Goal: Task Accomplishment & Management: Manage account settings

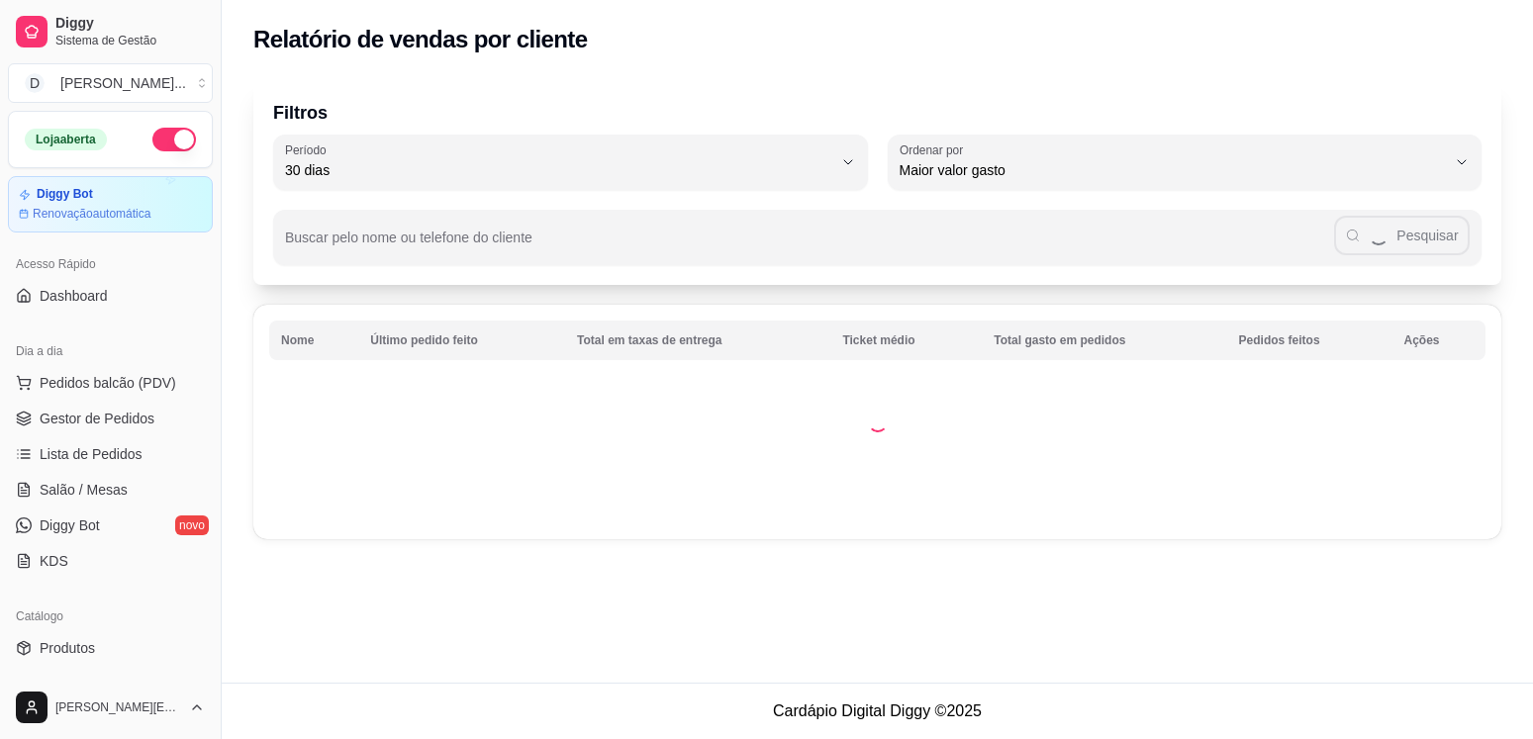
select select "30"
select select "HIGHEST_TOTAL_SPENT_WITH_ORDERS"
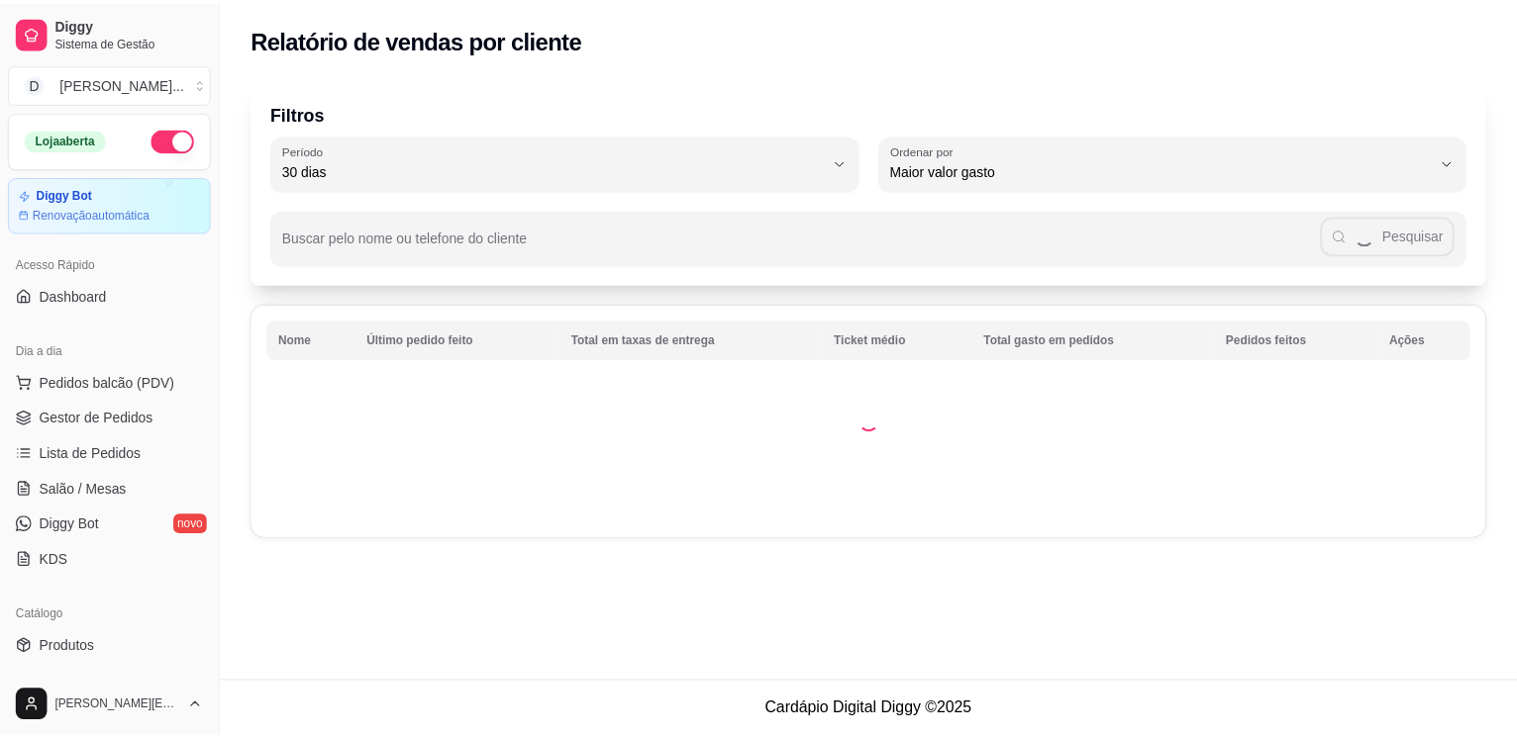
scroll to position [194, 0]
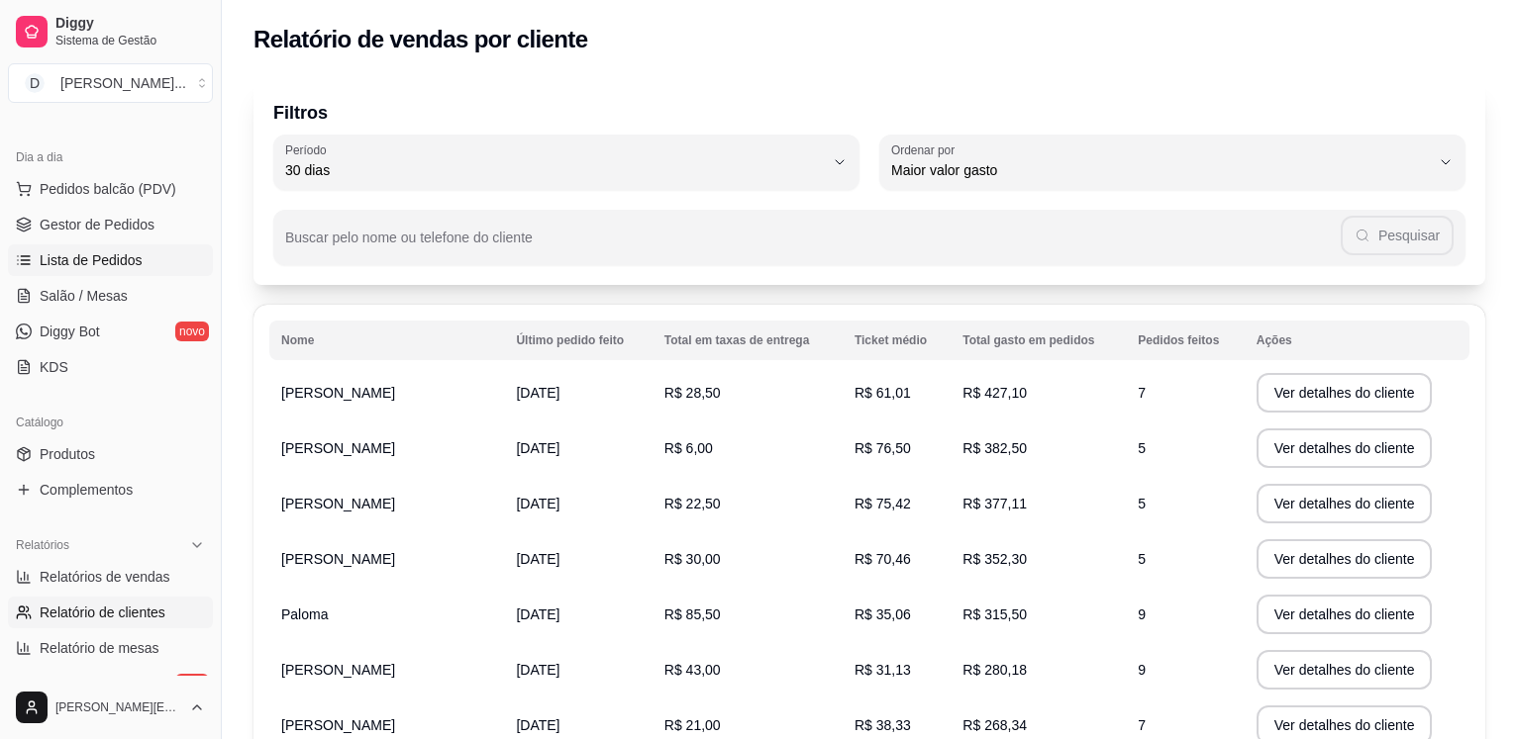
click at [86, 256] on span "Lista de Pedidos" at bounding box center [91, 260] width 103 height 20
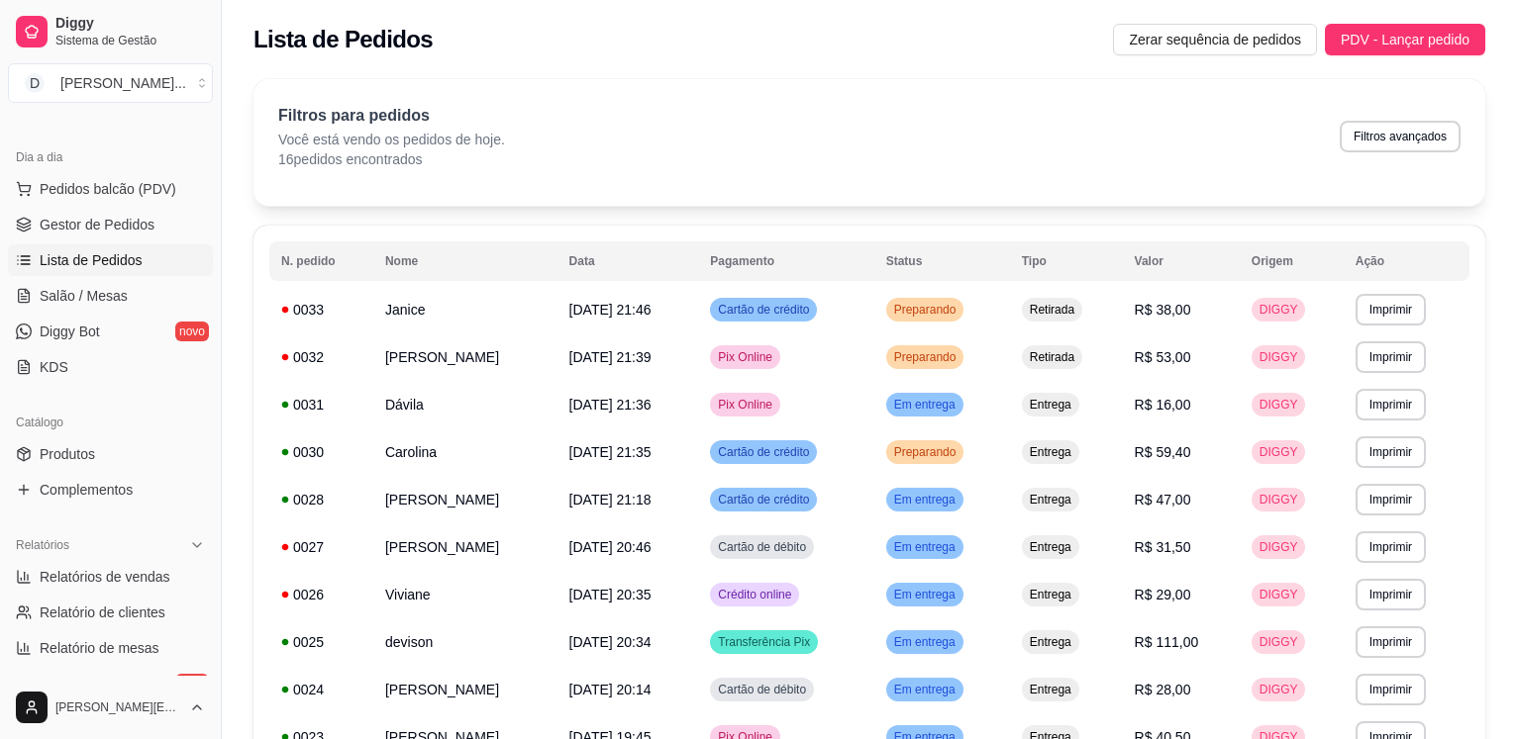
select select "30"
select select "HIGHEST_TOTAL_SPENT_WITH_ORDERS"
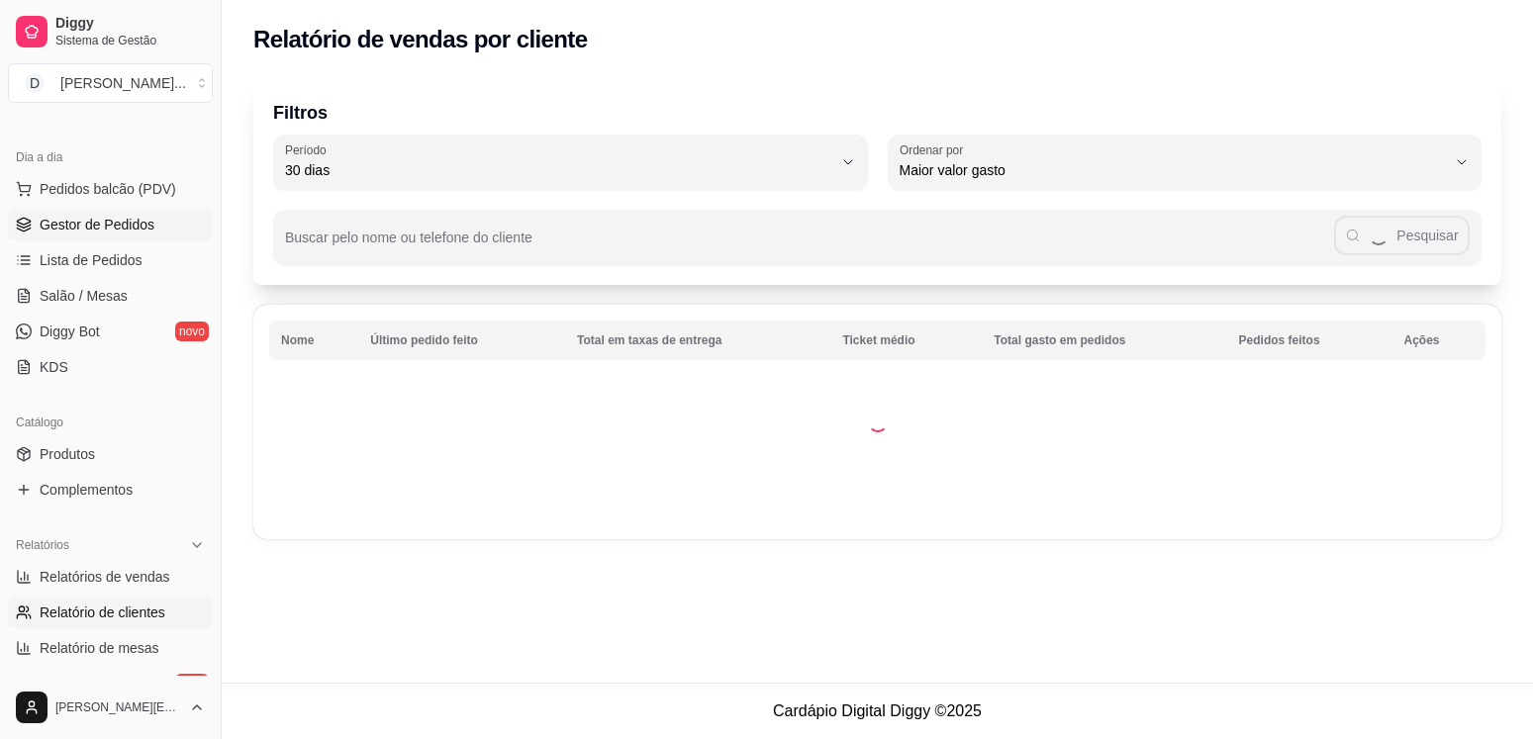
click at [86, 224] on span "Gestor de Pedidos" at bounding box center [97, 225] width 115 height 20
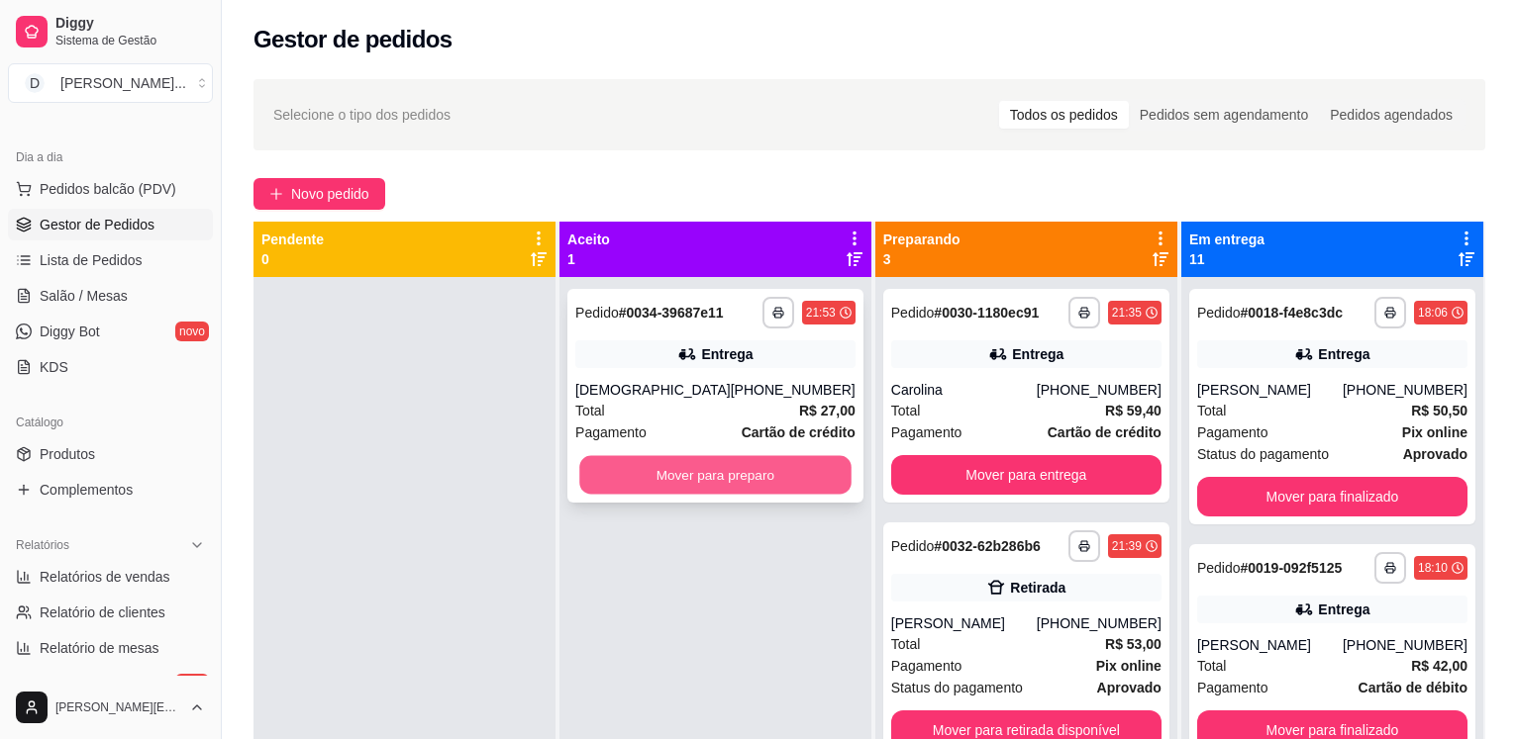
click at [684, 490] on button "Mover para preparo" at bounding box center [714, 475] width 271 height 39
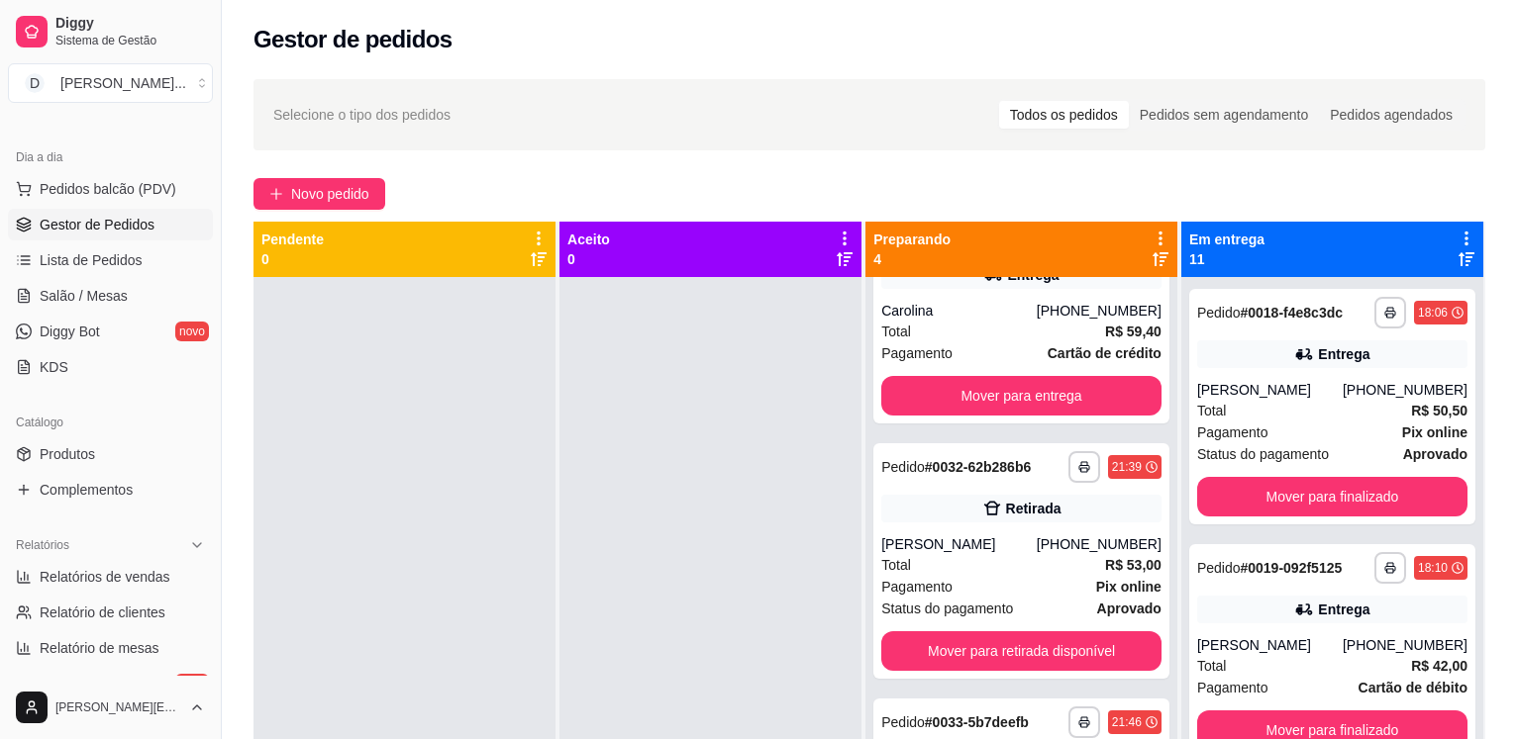
scroll to position [82, 0]
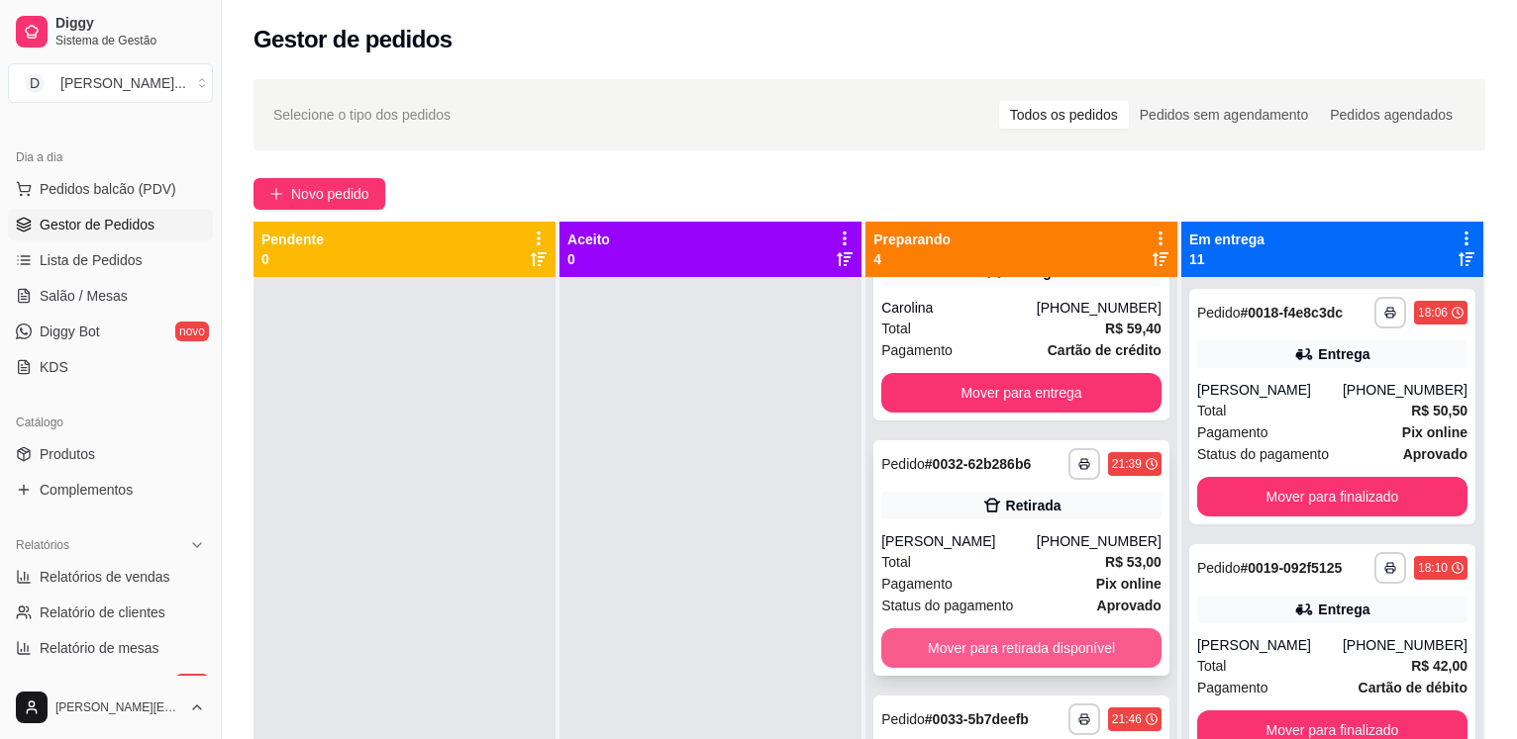
click at [926, 649] on button "Mover para retirada disponível" at bounding box center [1021, 649] width 280 height 40
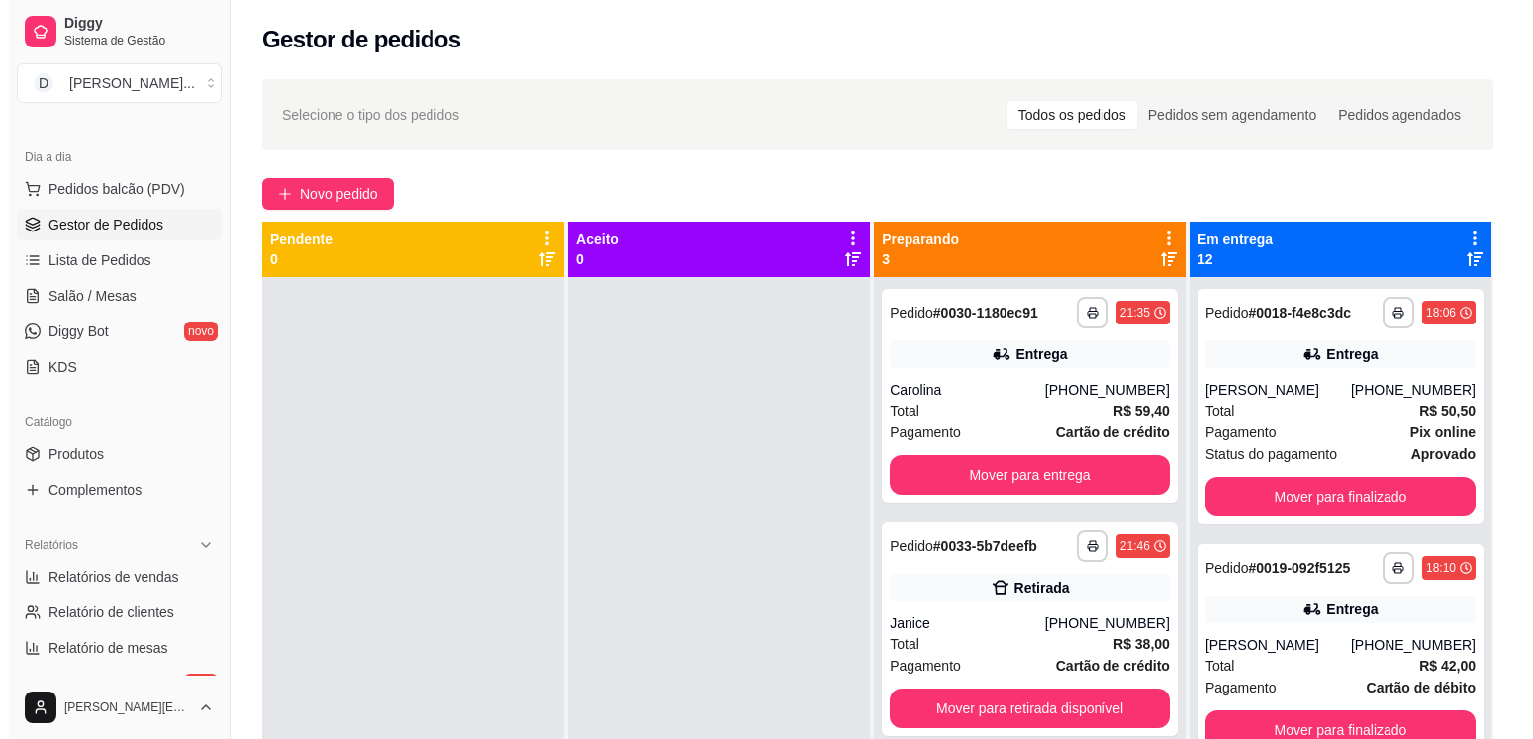
scroll to position [0, 0]
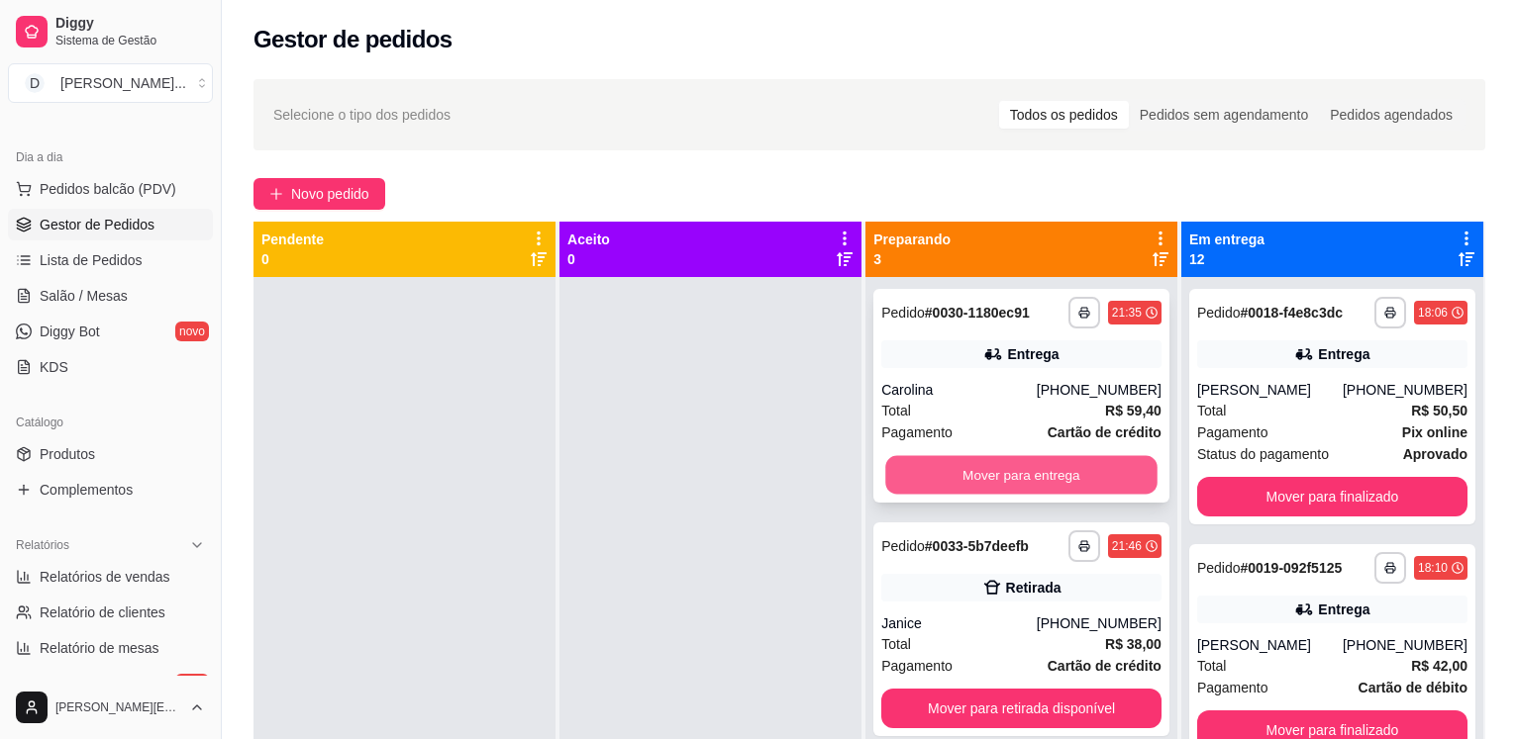
click at [1044, 477] on button "Mover para entrega" at bounding box center [1020, 475] width 271 height 39
click at [992, 463] on button "Mover para retirada disponível" at bounding box center [1021, 475] width 280 height 40
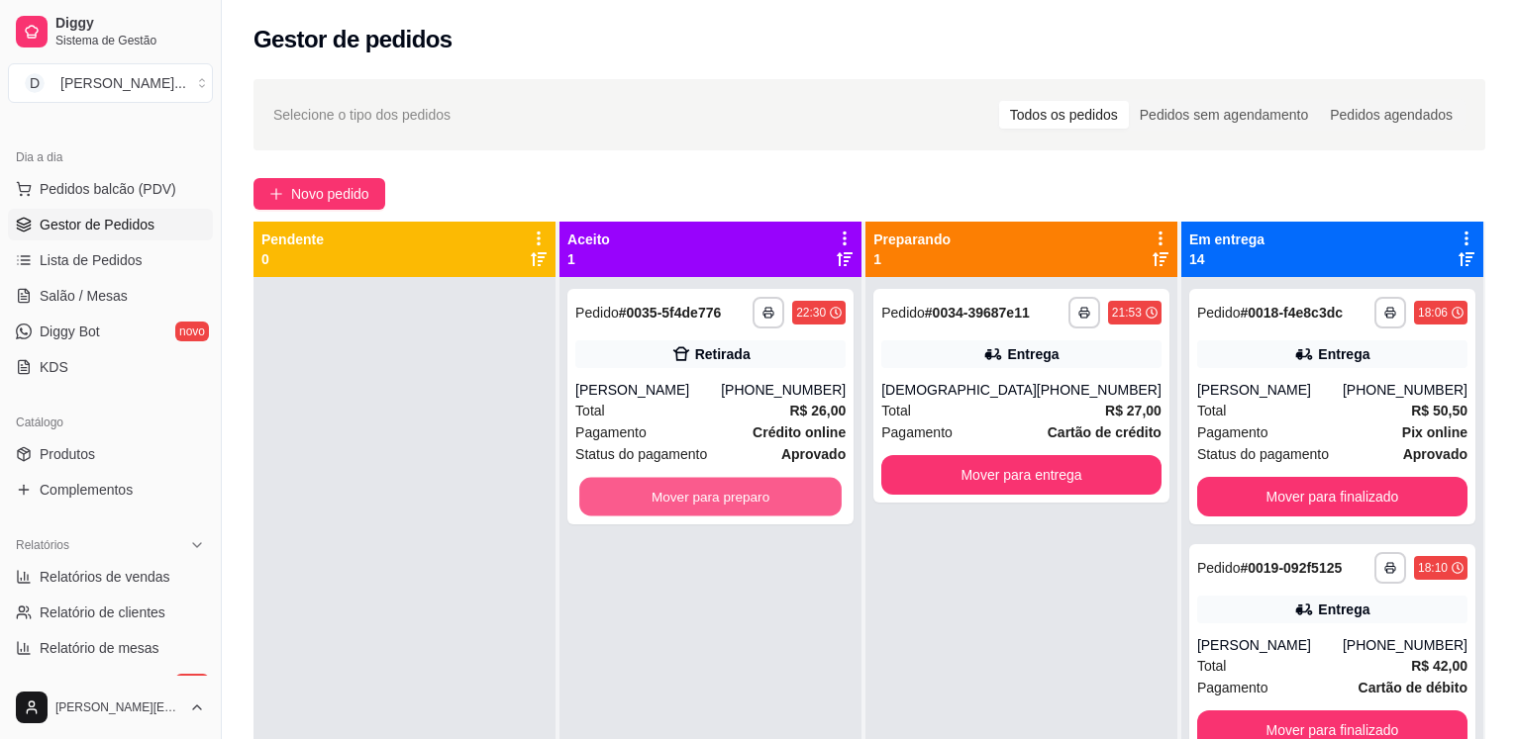
click at [649, 502] on button "Mover para preparo" at bounding box center [710, 497] width 262 height 39
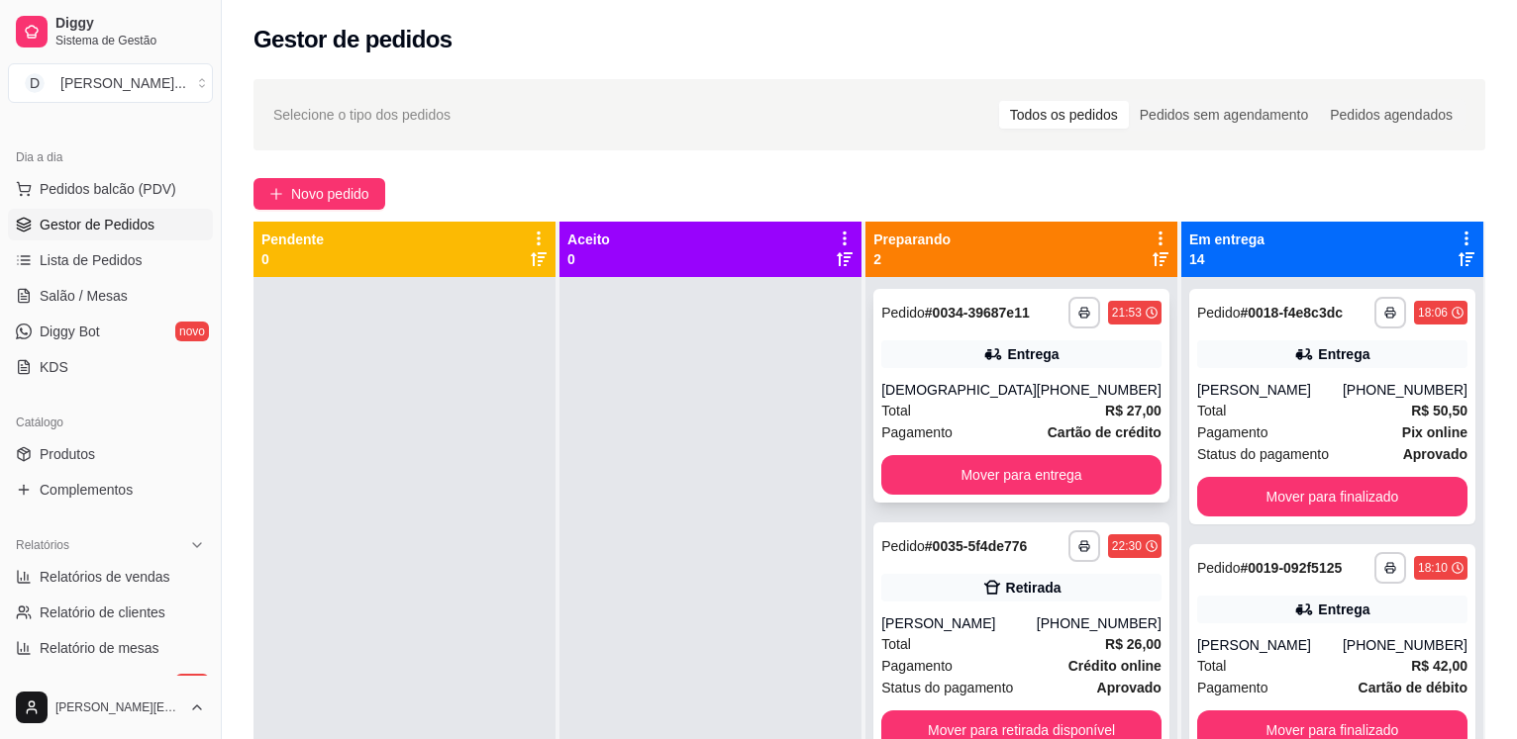
click at [947, 397] on div "[DEMOGRAPHIC_DATA]" at bounding box center [958, 390] width 155 height 20
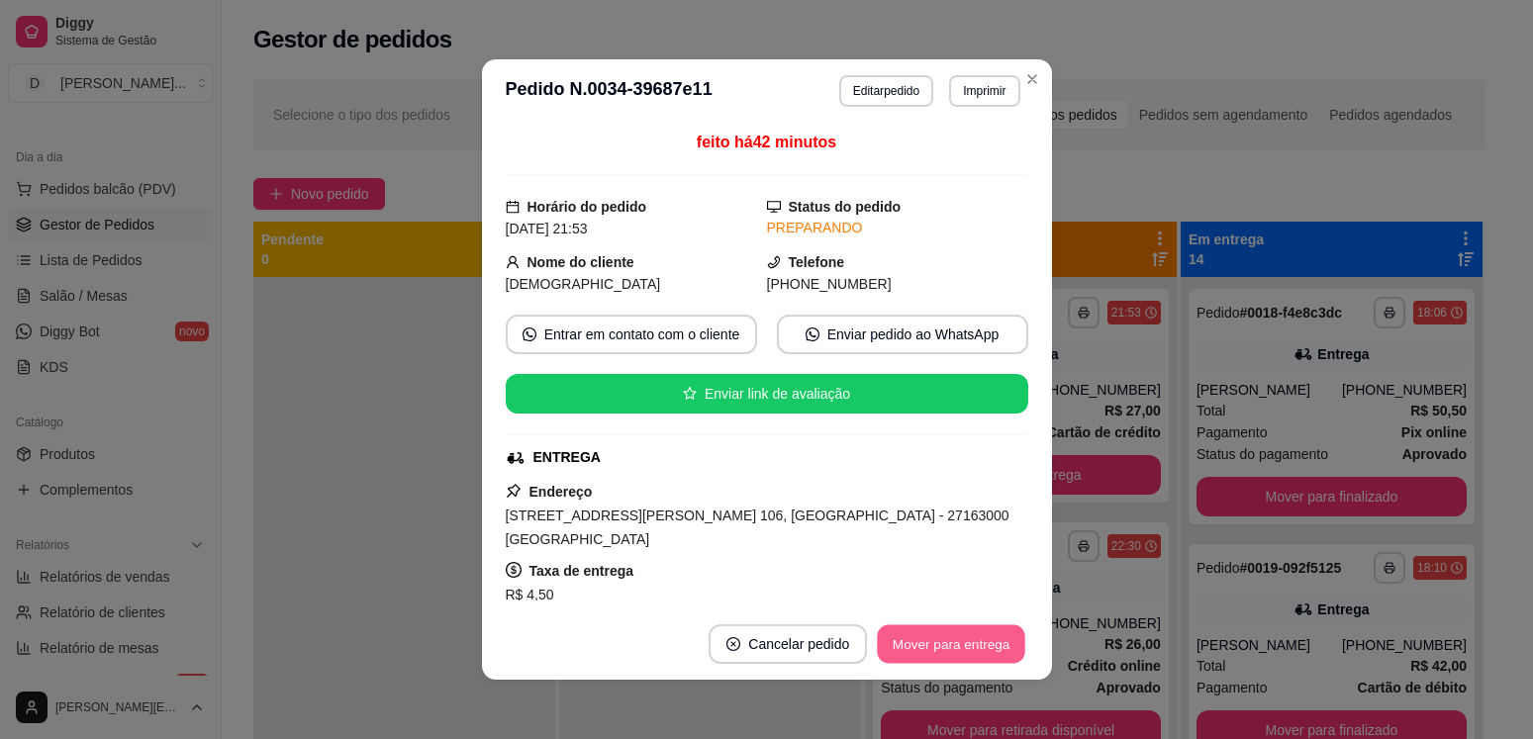
click at [961, 636] on button "Mover para entrega" at bounding box center [952, 645] width 148 height 39
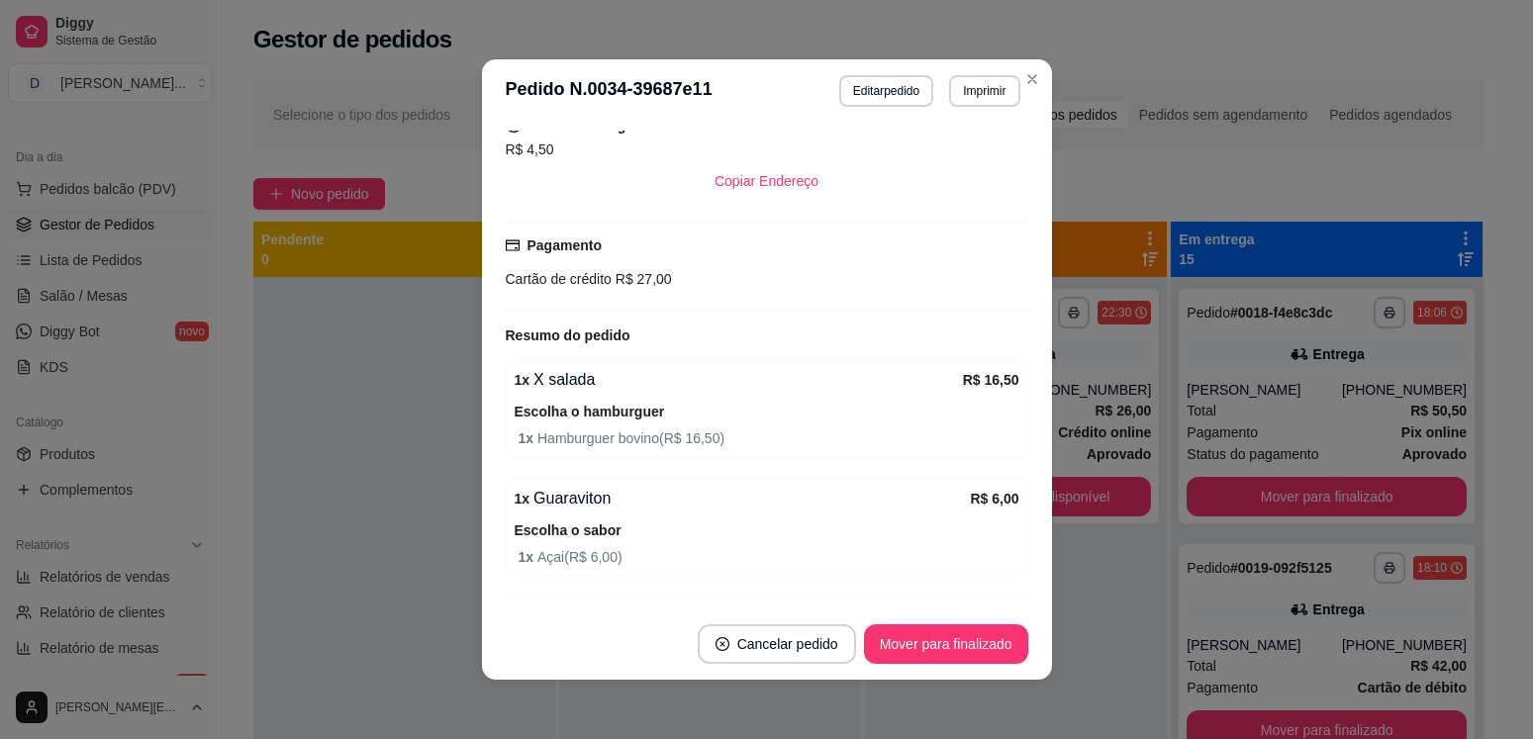
scroll to position [451, 0]
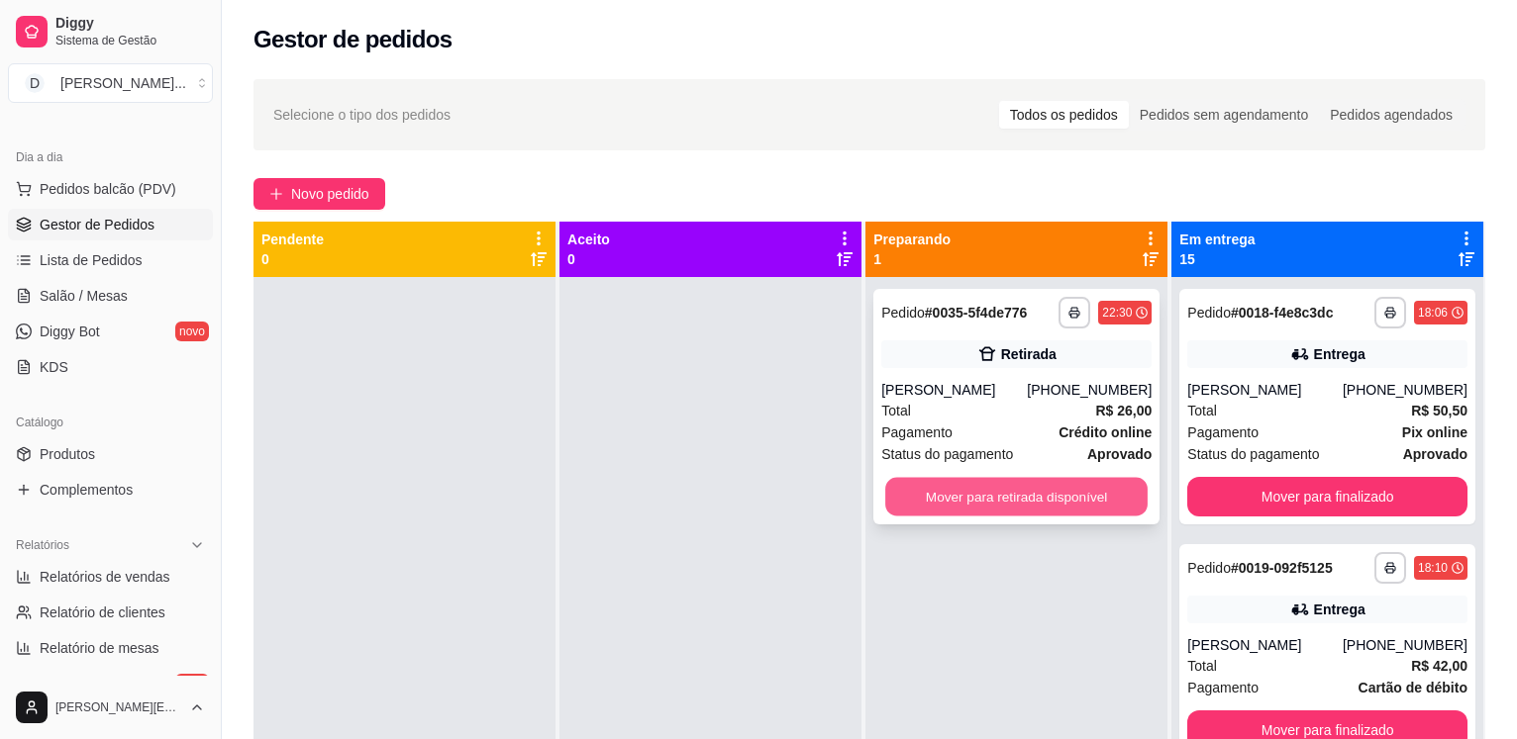
click at [919, 493] on button "Mover para retirada disponível" at bounding box center [1016, 497] width 262 height 39
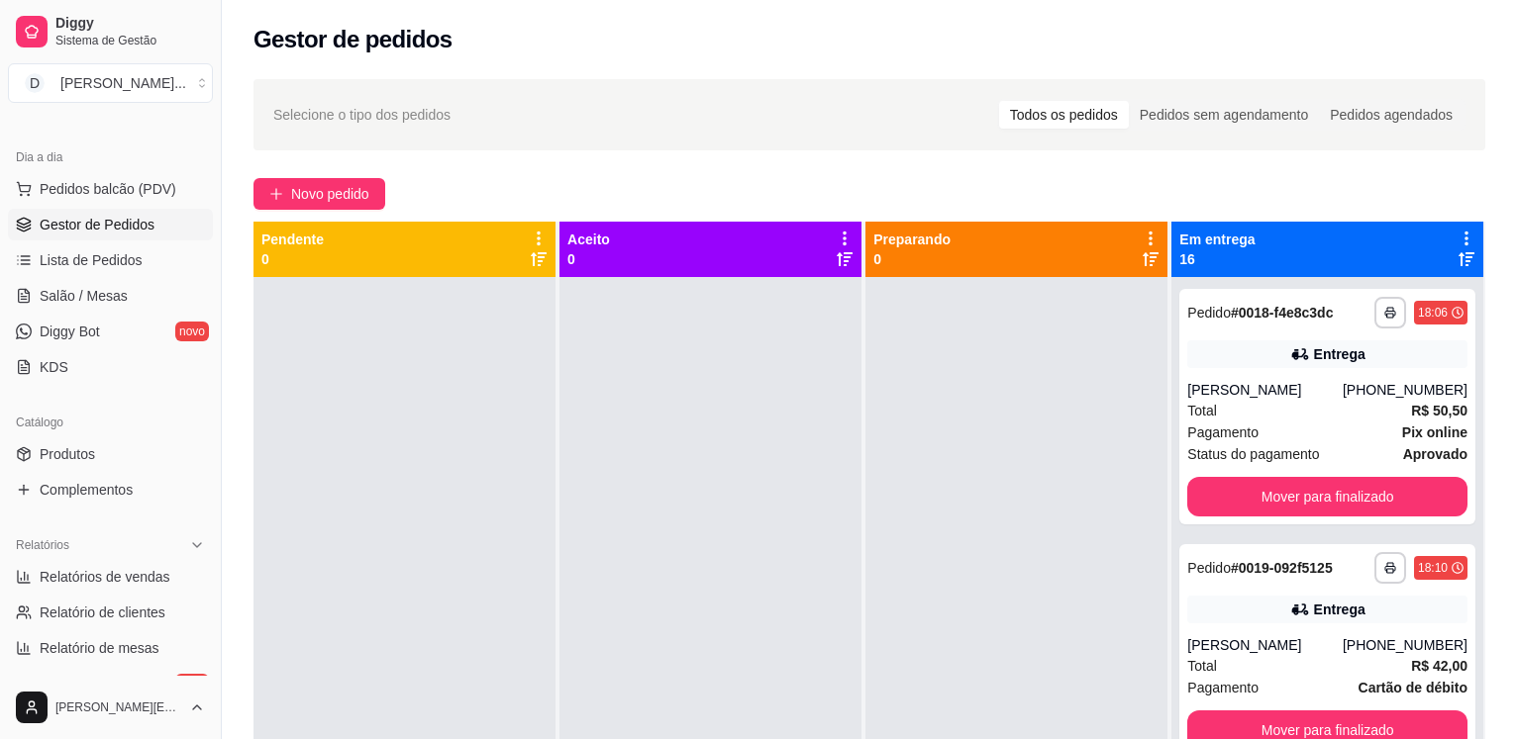
click at [97, 225] on span "Gestor de Pedidos" at bounding box center [97, 225] width 115 height 20
click at [79, 196] on span "Pedidos balcão (PDV)" at bounding box center [108, 189] width 137 height 20
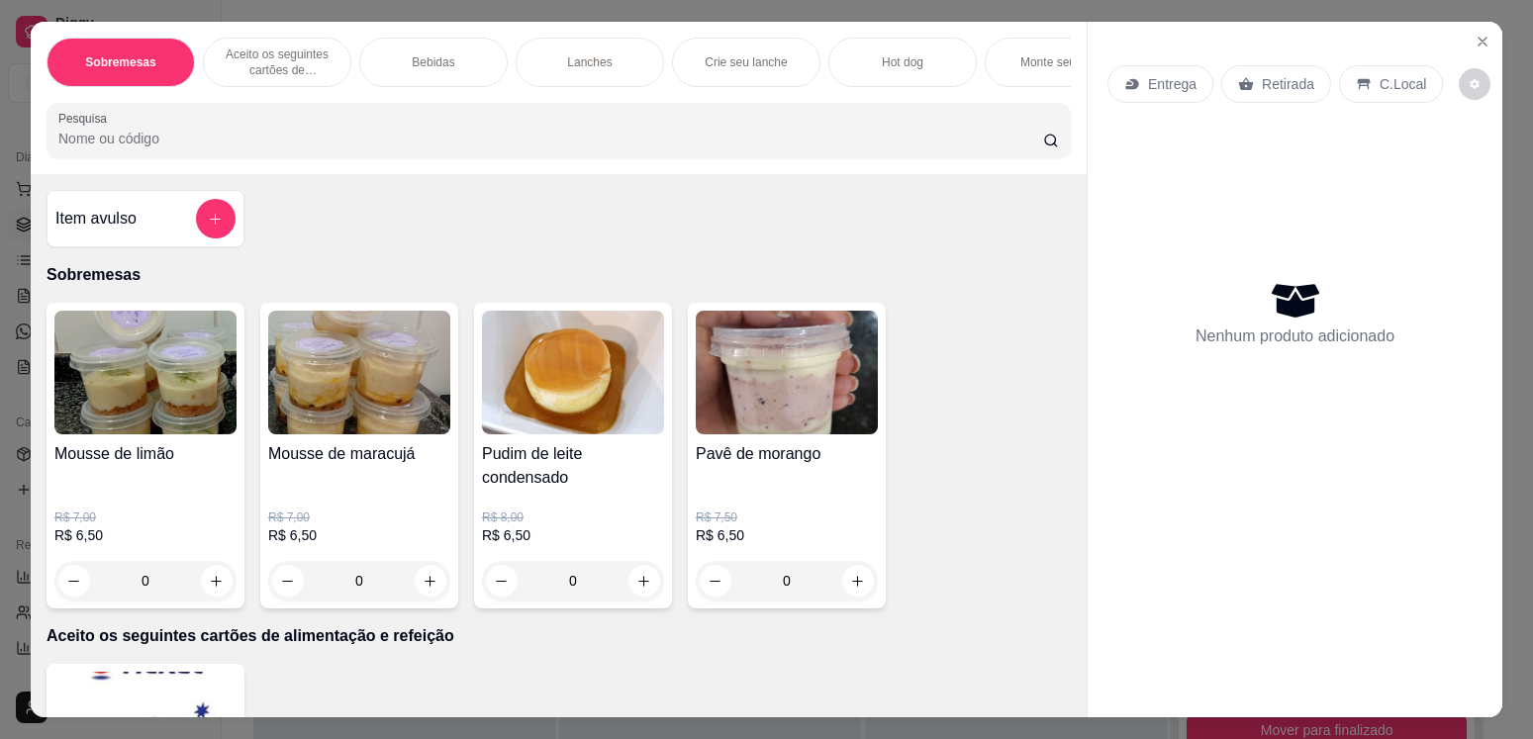
click at [596, 54] on p "Lanches" at bounding box center [589, 62] width 45 height 16
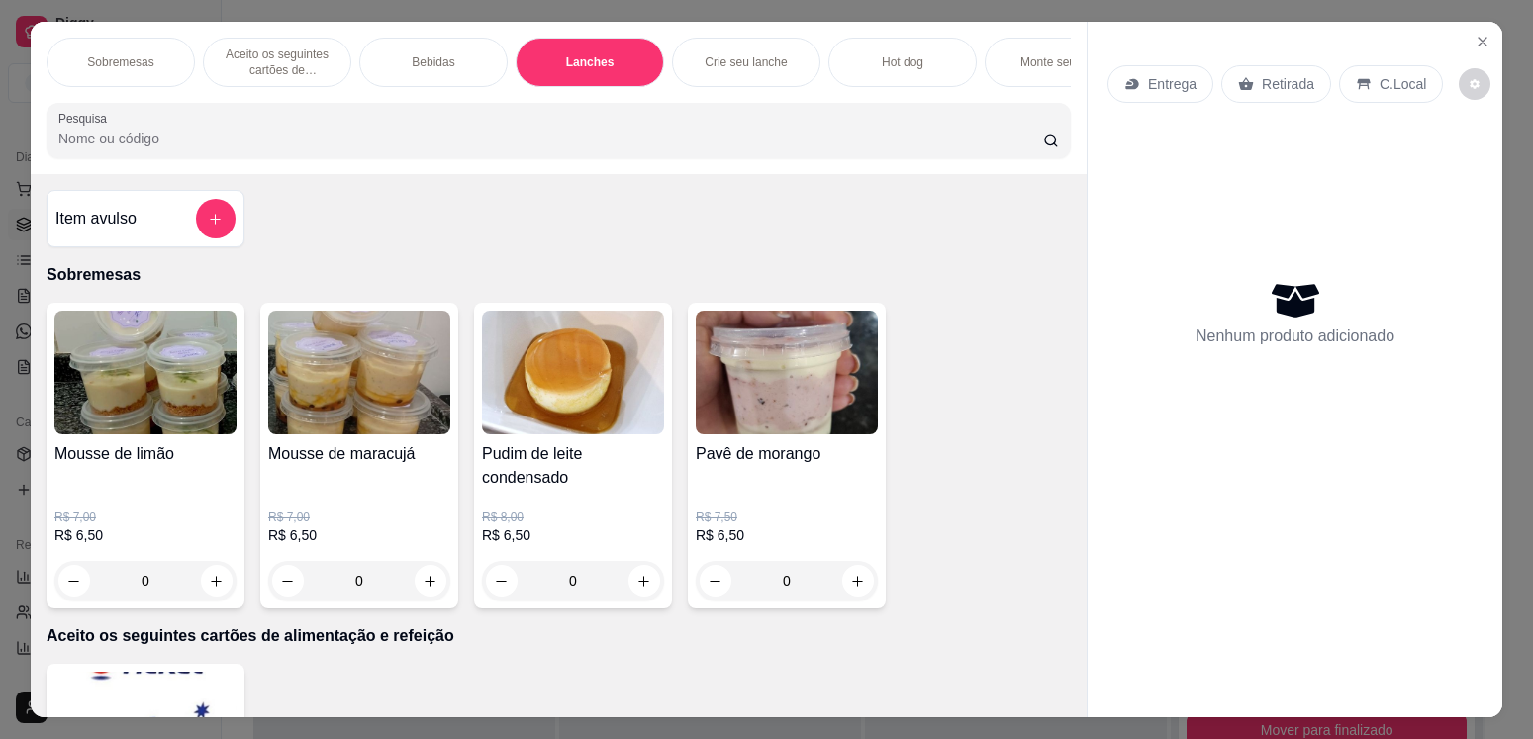
scroll to position [49, 0]
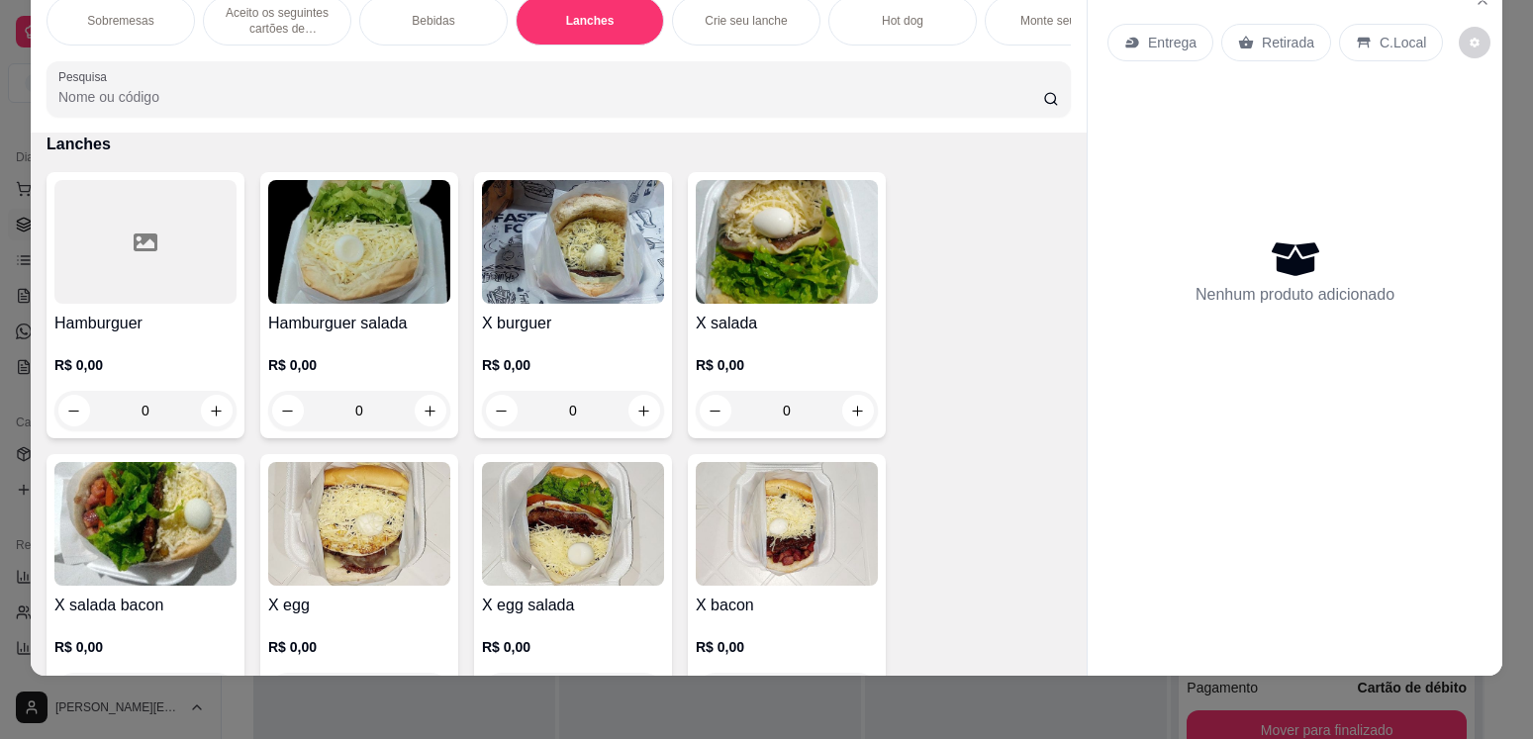
click at [905, 13] on p "Hot dog" at bounding box center [903, 21] width 42 height 16
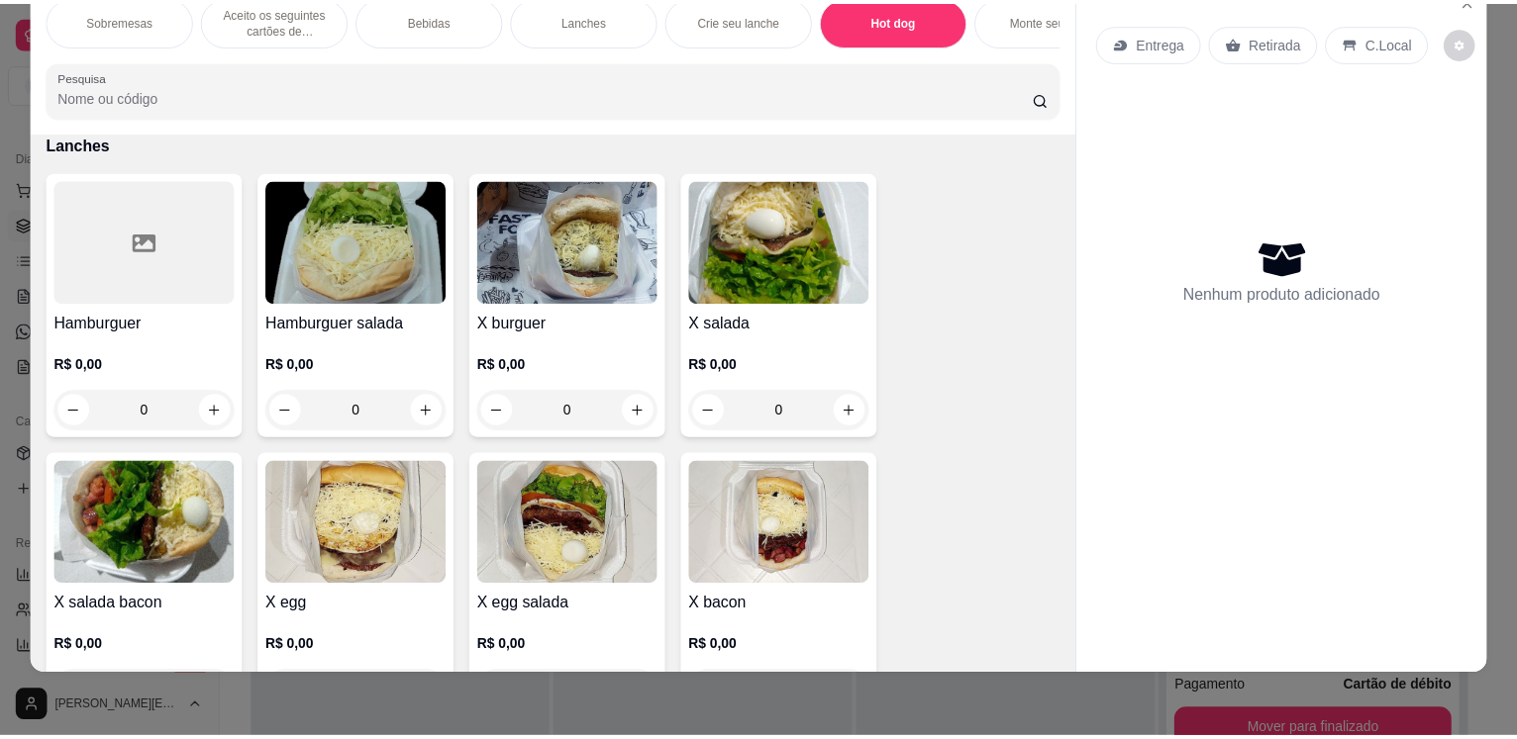
scroll to position [2584, 0]
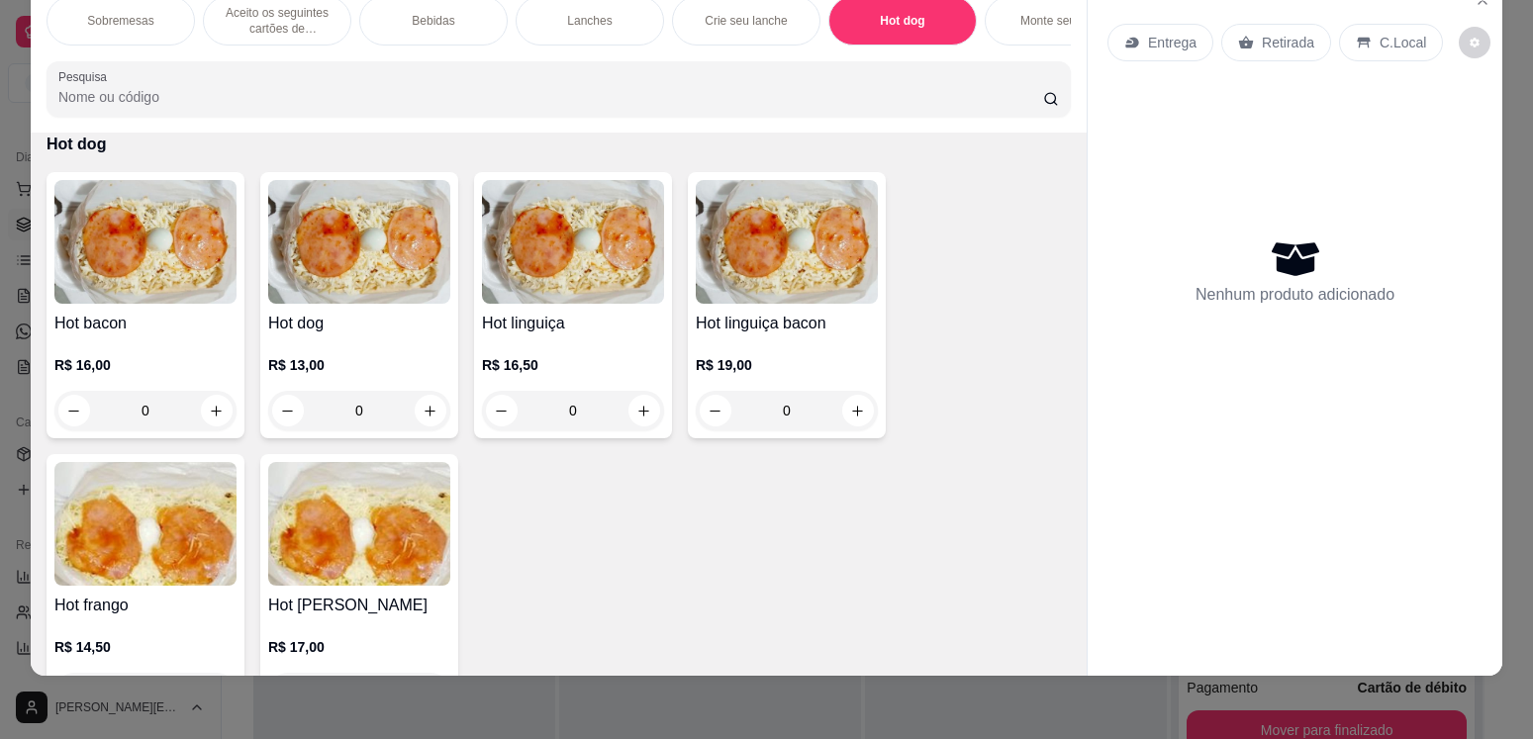
select select "30"
select select "HIGHEST_TOTAL_SPENT_WITH_ORDERS"
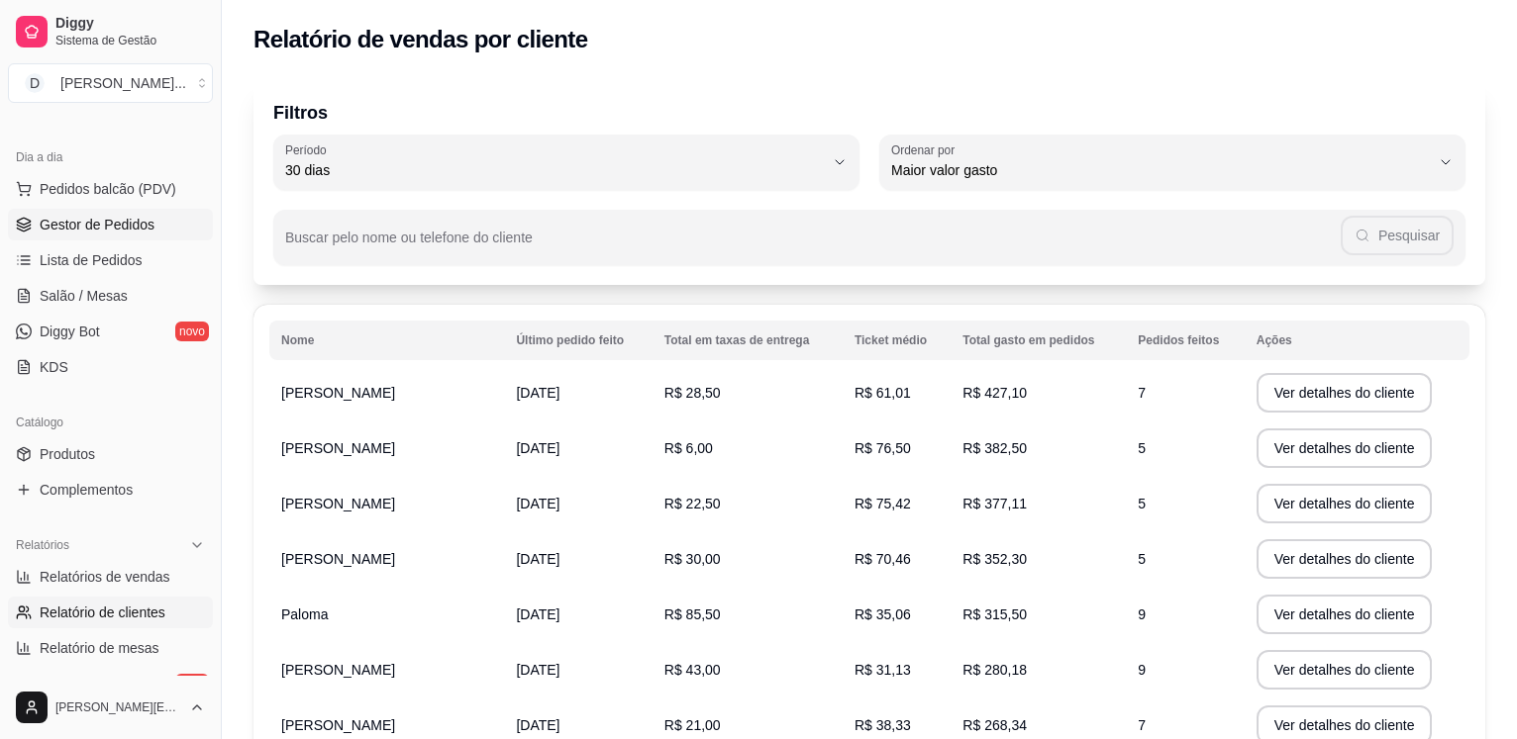
click at [74, 215] on span "Gestor de Pedidos" at bounding box center [97, 225] width 115 height 20
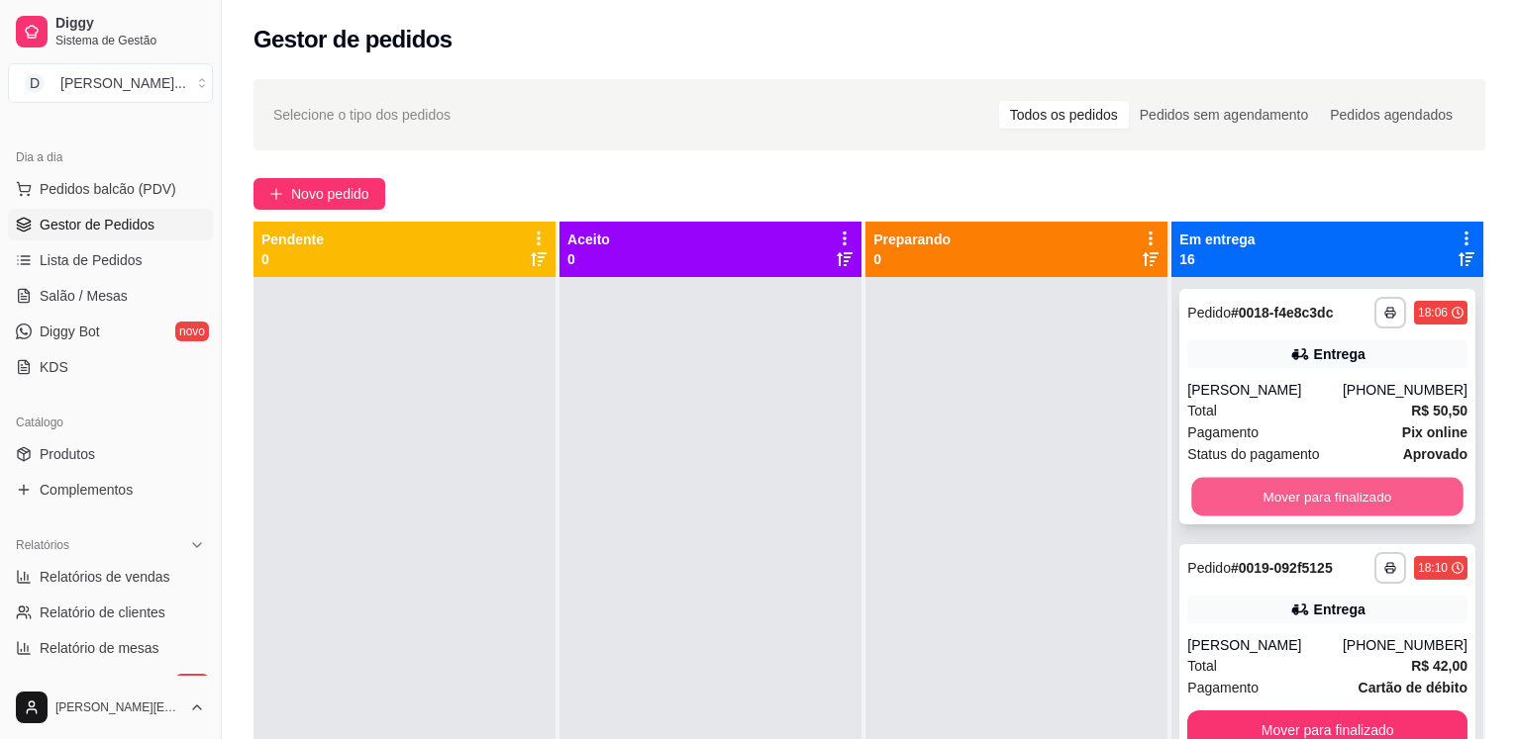
click at [1218, 485] on button "Mover para finalizado" at bounding box center [1327, 497] width 271 height 39
click at [1218, 485] on div "Mover para finalizado" at bounding box center [1327, 497] width 280 height 40
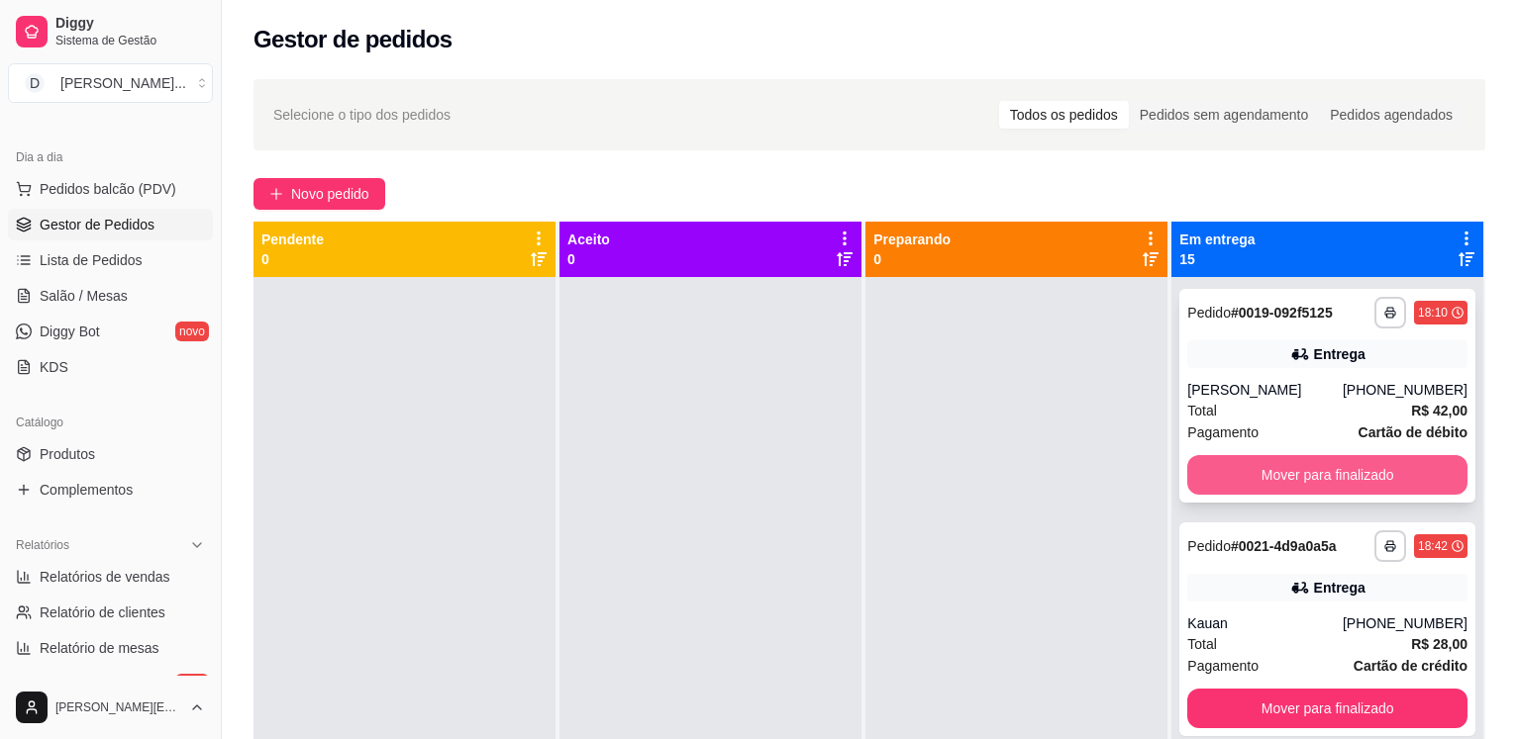
click at [1284, 486] on button "Mover para finalizado" at bounding box center [1327, 475] width 280 height 40
click at [1284, 486] on div "Mover para finalizado" at bounding box center [1327, 475] width 280 height 40
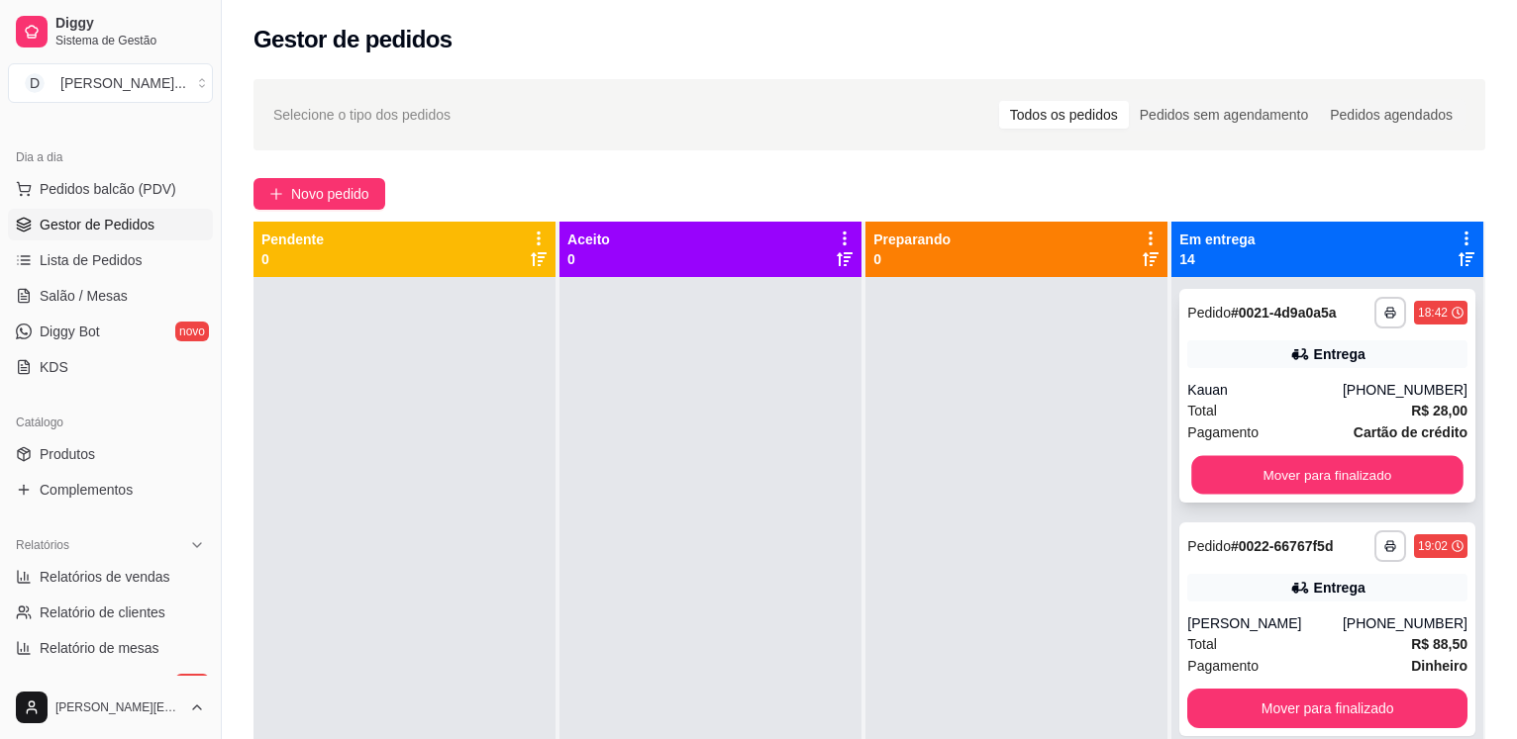
click at [1273, 481] on button "Mover para finalizado" at bounding box center [1327, 475] width 271 height 39
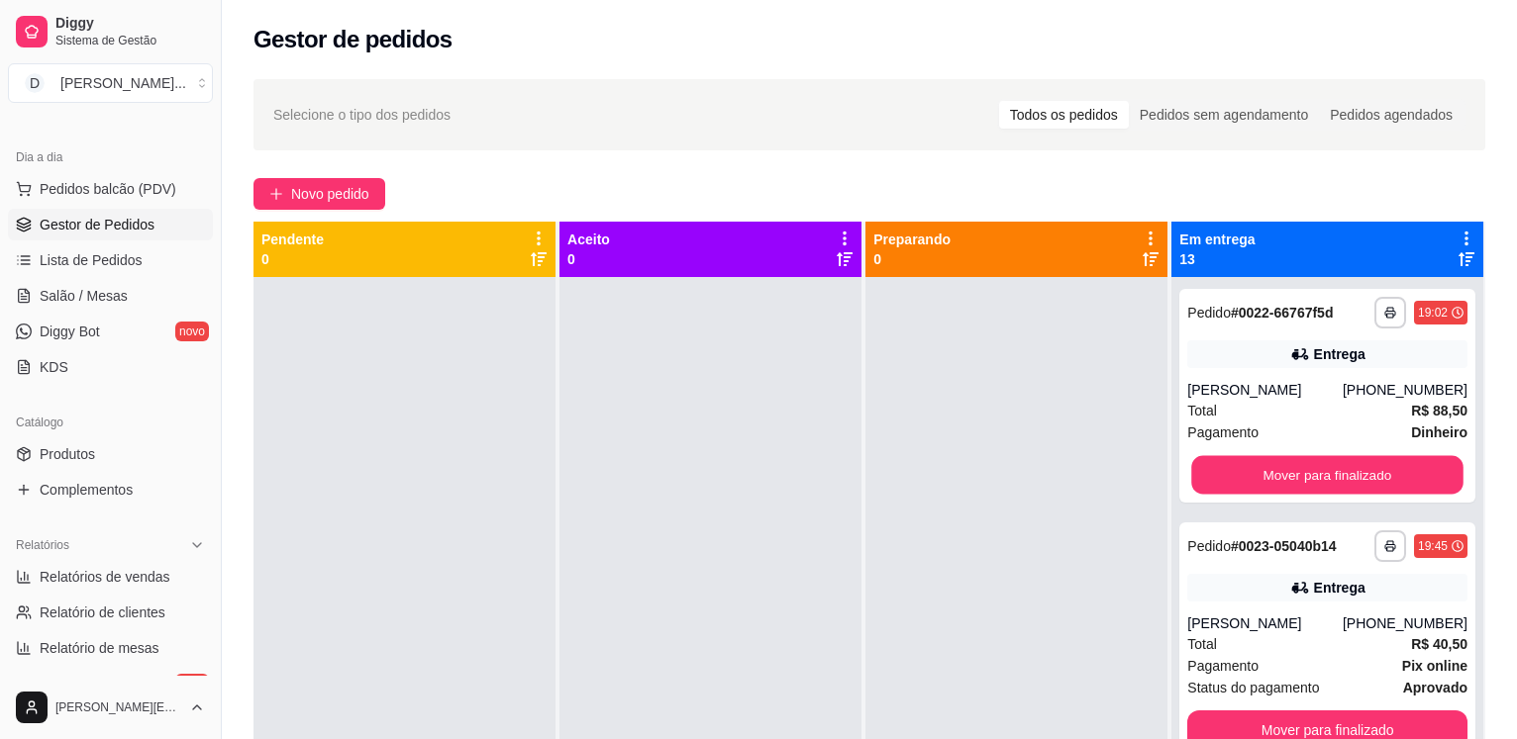
click at [1273, 481] on button "Mover para finalizado" at bounding box center [1327, 475] width 271 height 39
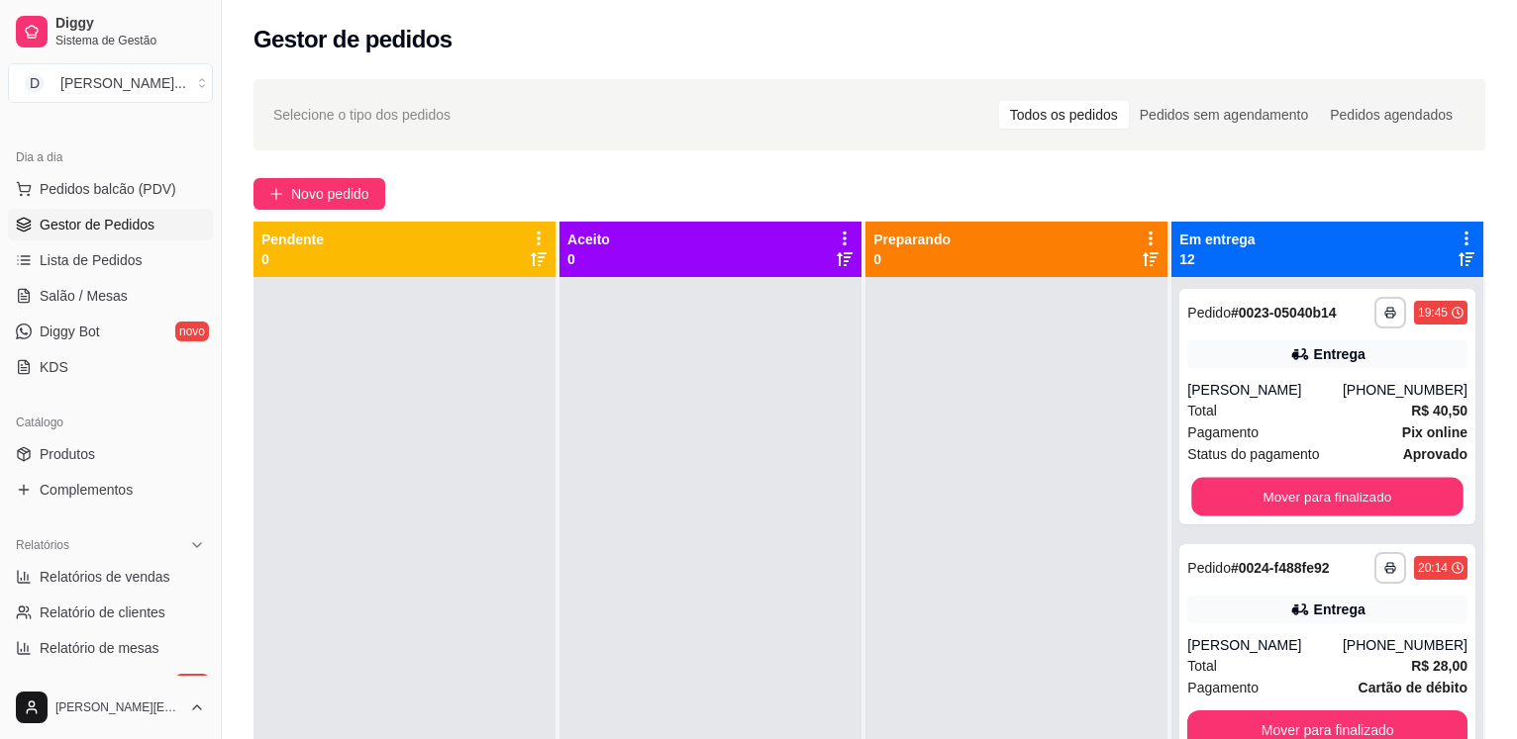
click at [1273, 481] on button "Mover para finalizado" at bounding box center [1327, 497] width 271 height 39
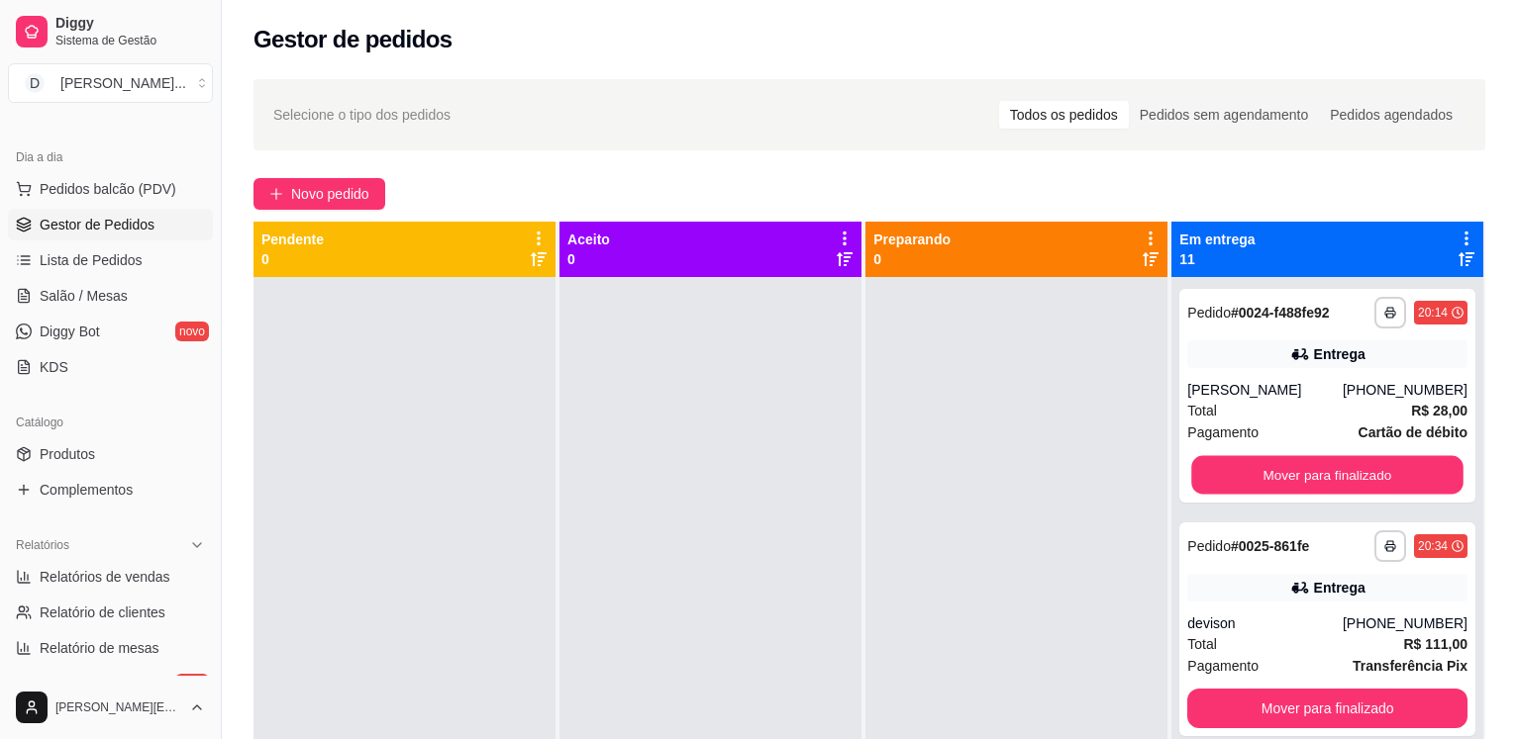
click at [1273, 481] on button "Mover para finalizado" at bounding box center [1327, 475] width 271 height 39
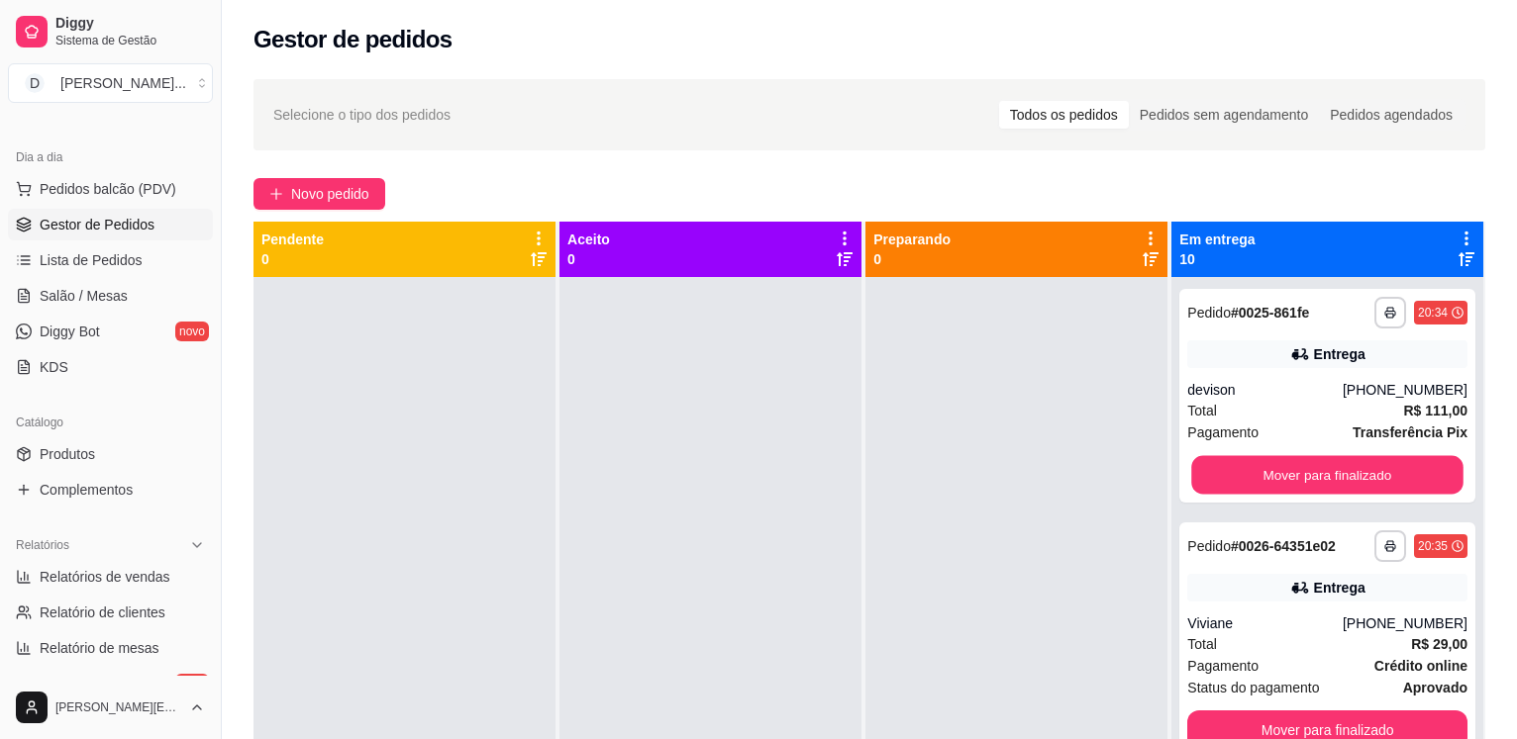
click at [1273, 481] on button "Mover para finalizado" at bounding box center [1327, 475] width 271 height 39
click at [1273, 481] on div "Mover para finalizado" at bounding box center [1327, 475] width 280 height 40
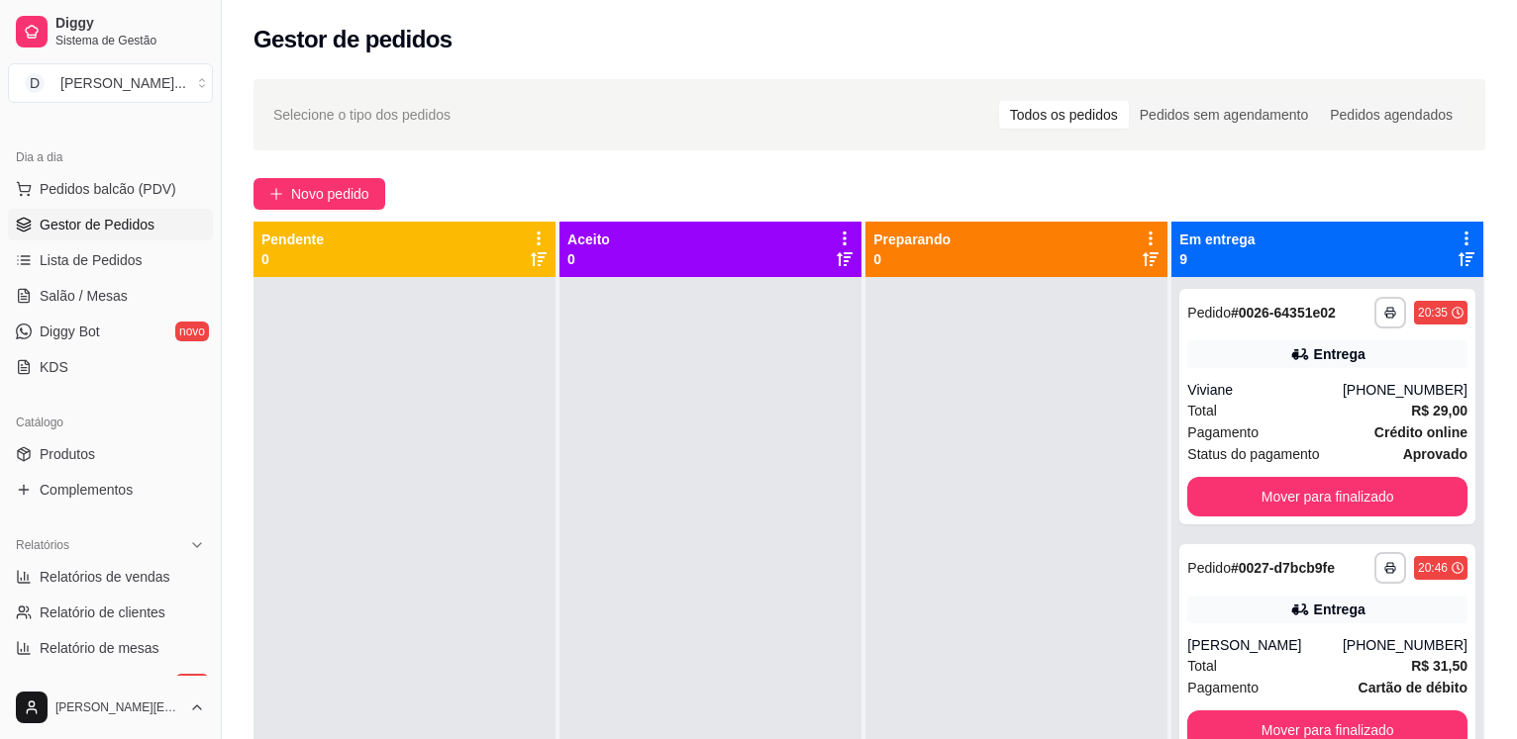
click at [1270, 505] on button "Mover para finalizado" at bounding box center [1327, 497] width 280 height 40
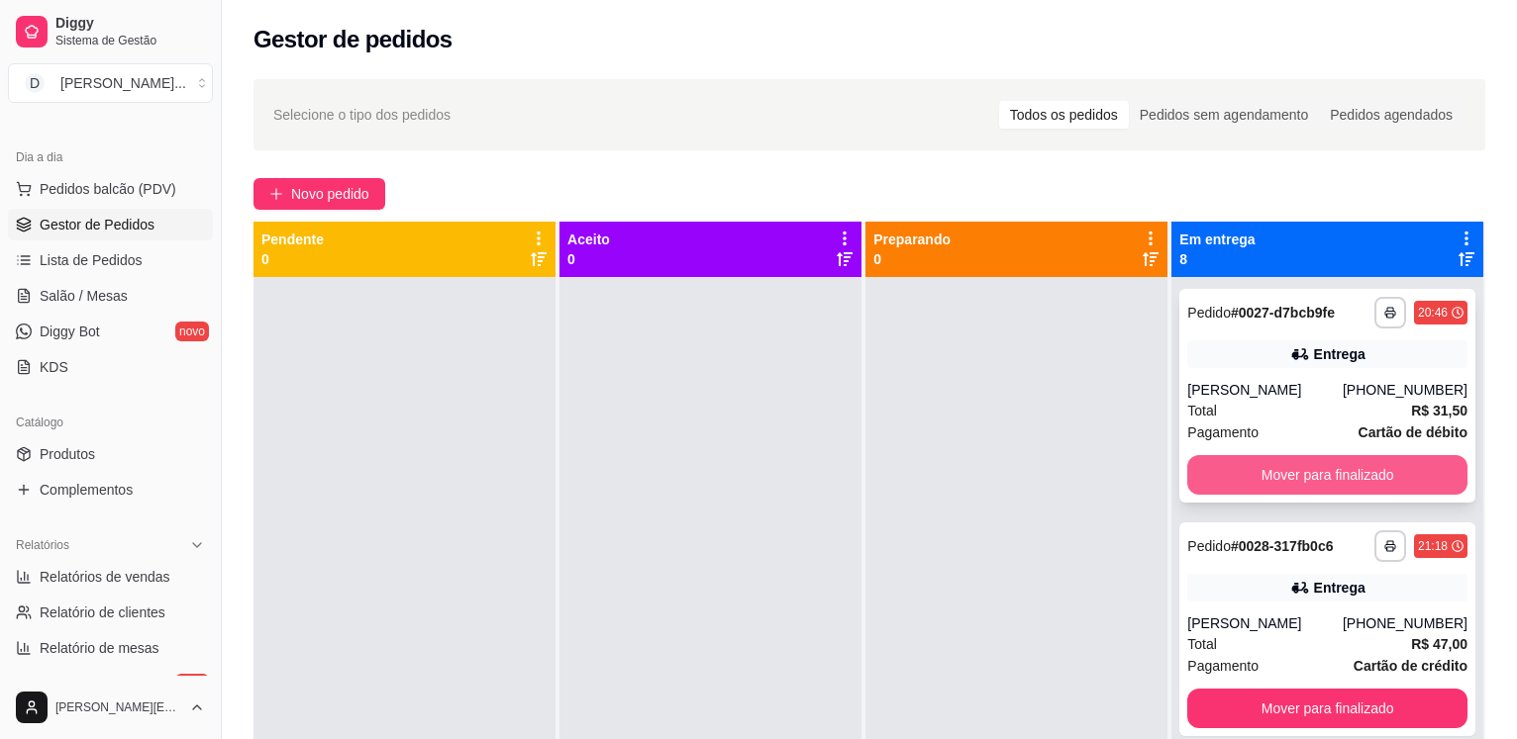
click at [1272, 480] on button "Mover para finalizado" at bounding box center [1327, 475] width 280 height 40
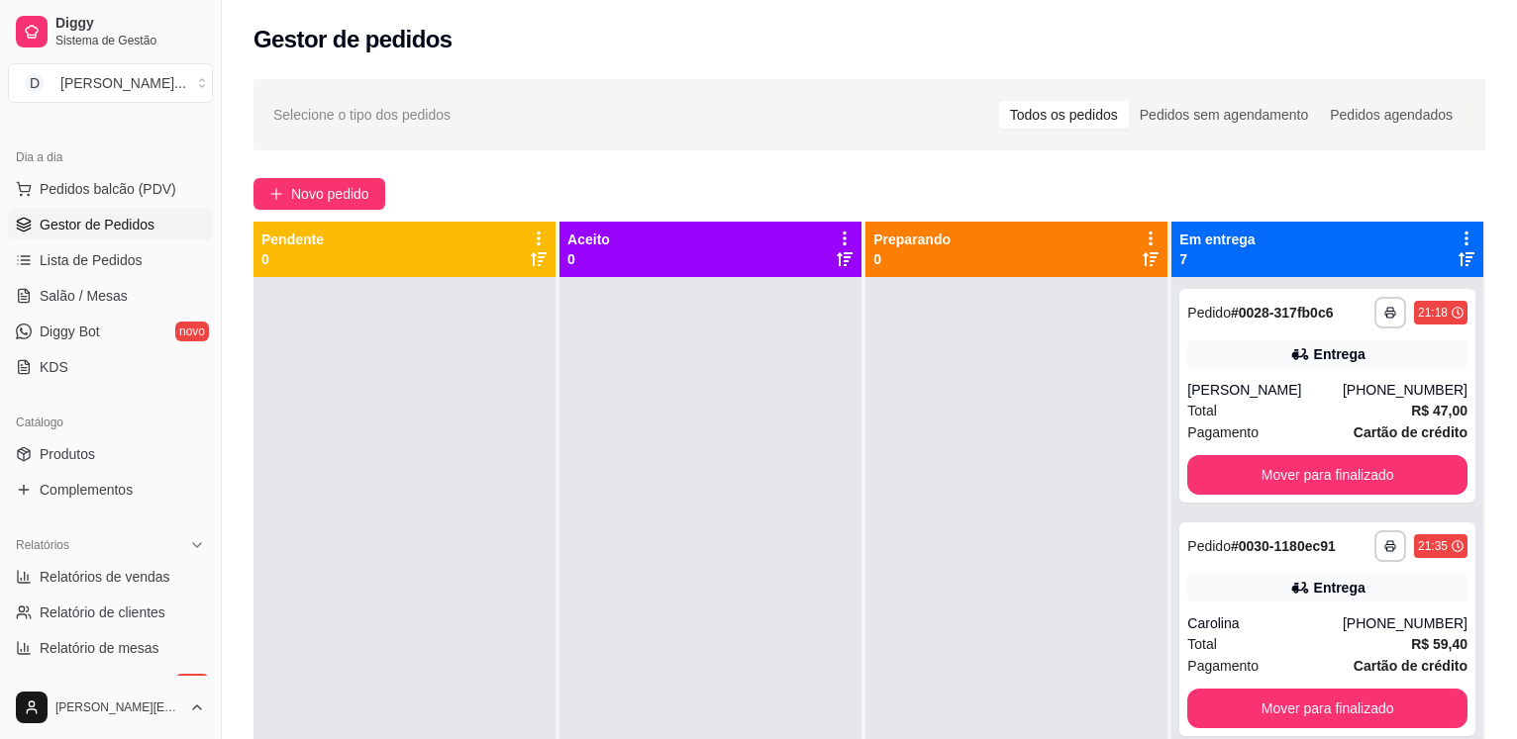
click at [1272, 480] on button "Mover para finalizado" at bounding box center [1327, 475] width 280 height 40
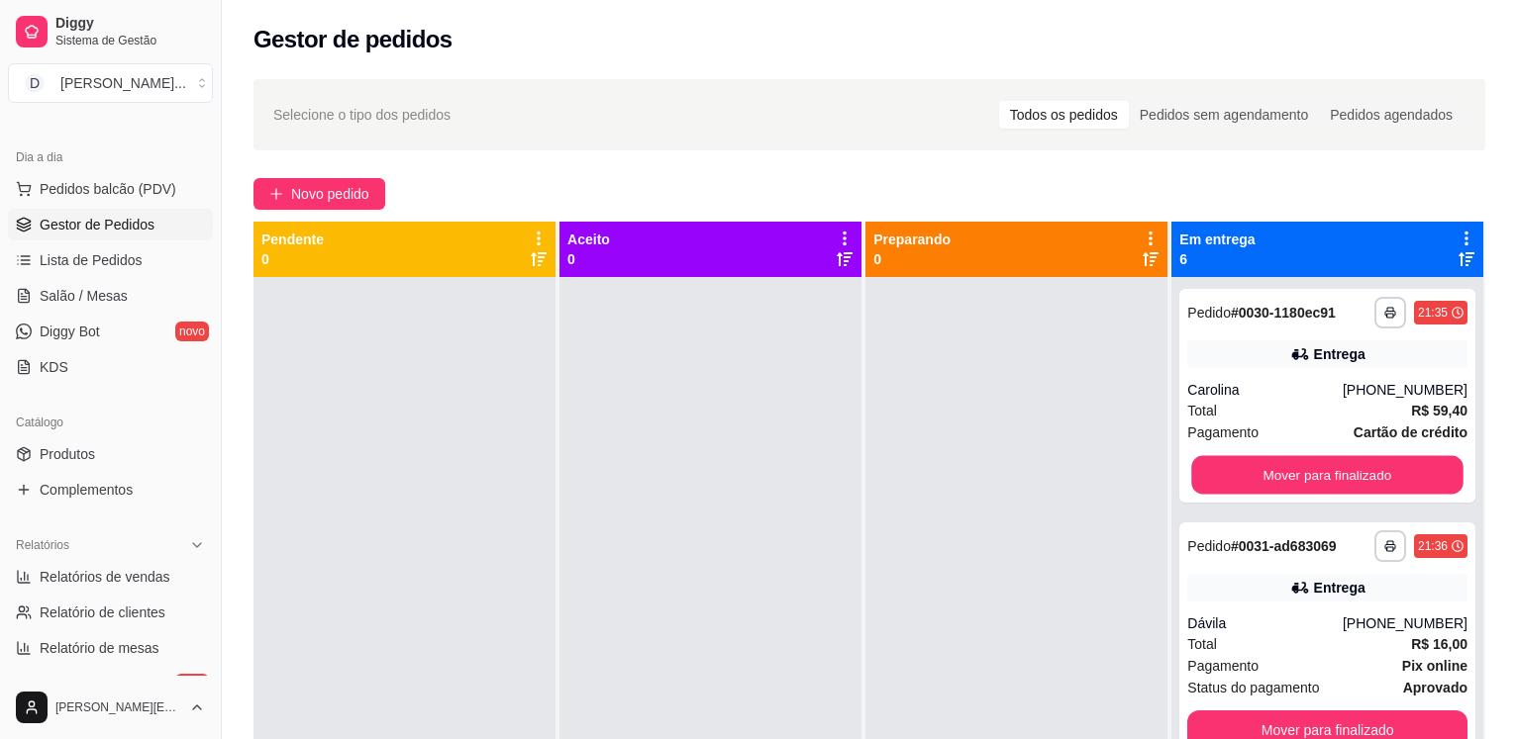
click at [1272, 480] on button "Mover para finalizado" at bounding box center [1327, 475] width 271 height 39
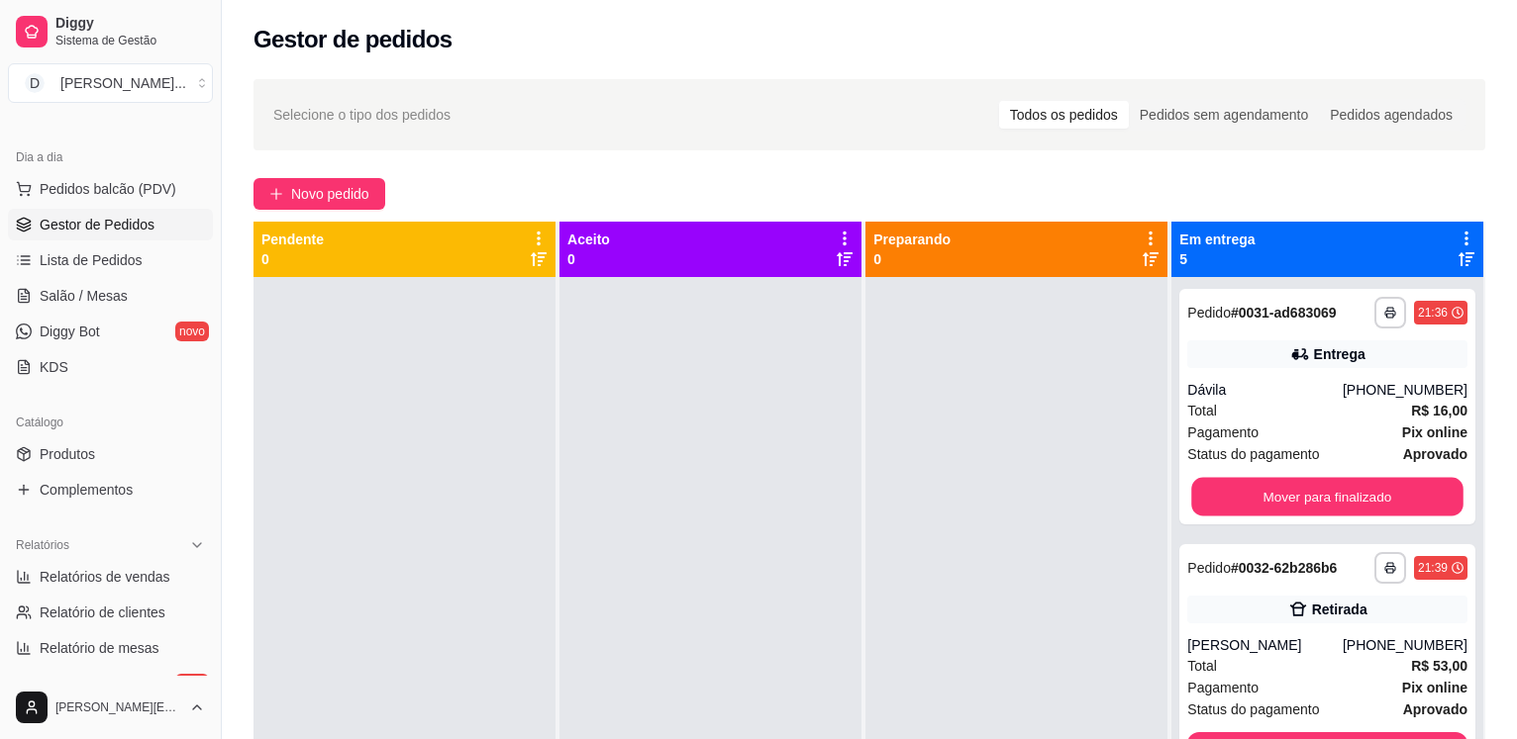
click at [1272, 480] on button "Mover para finalizado" at bounding box center [1327, 497] width 271 height 39
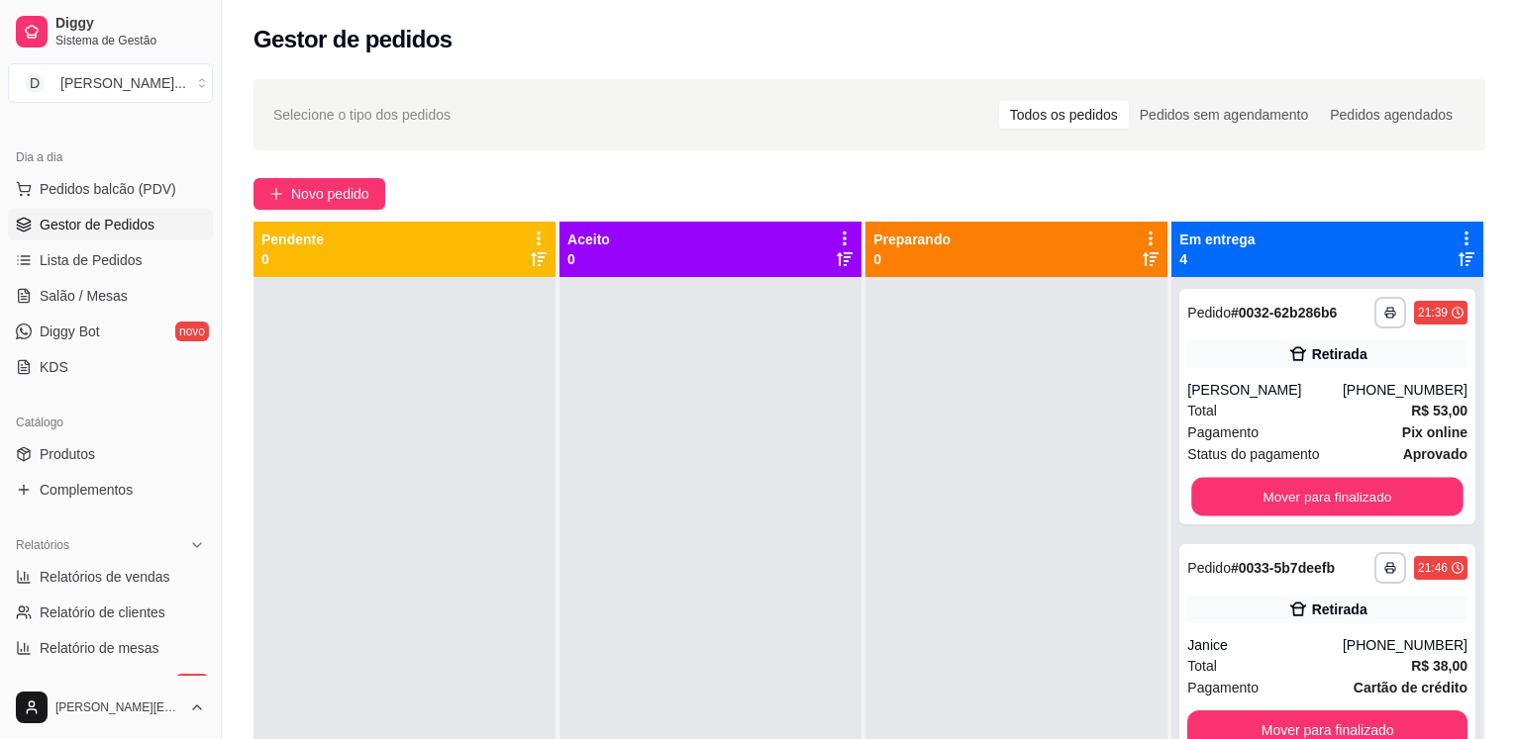
click at [1272, 480] on button "Mover para finalizado" at bounding box center [1327, 497] width 271 height 39
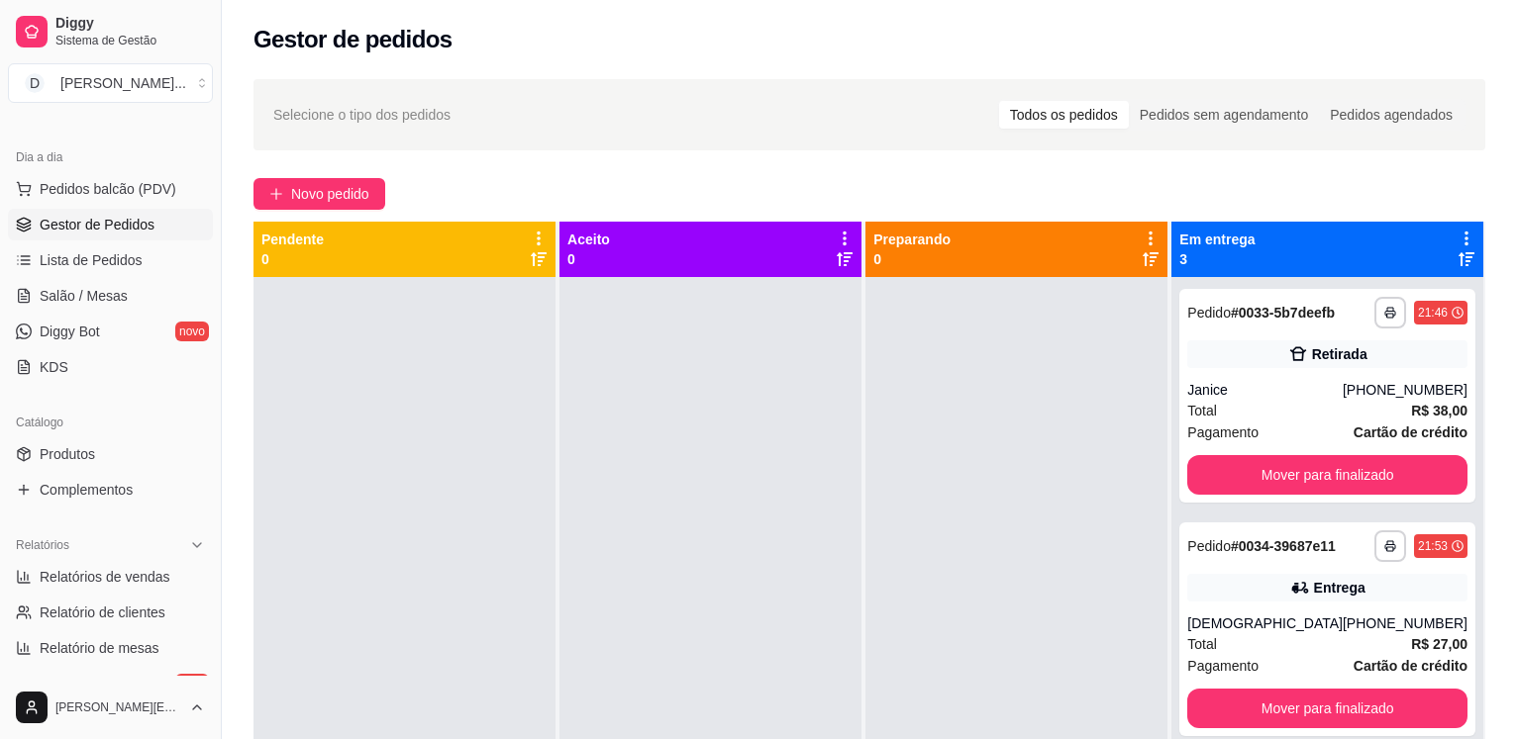
click at [1272, 480] on button "Mover para finalizado" at bounding box center [1327, 475] width 280 height 40
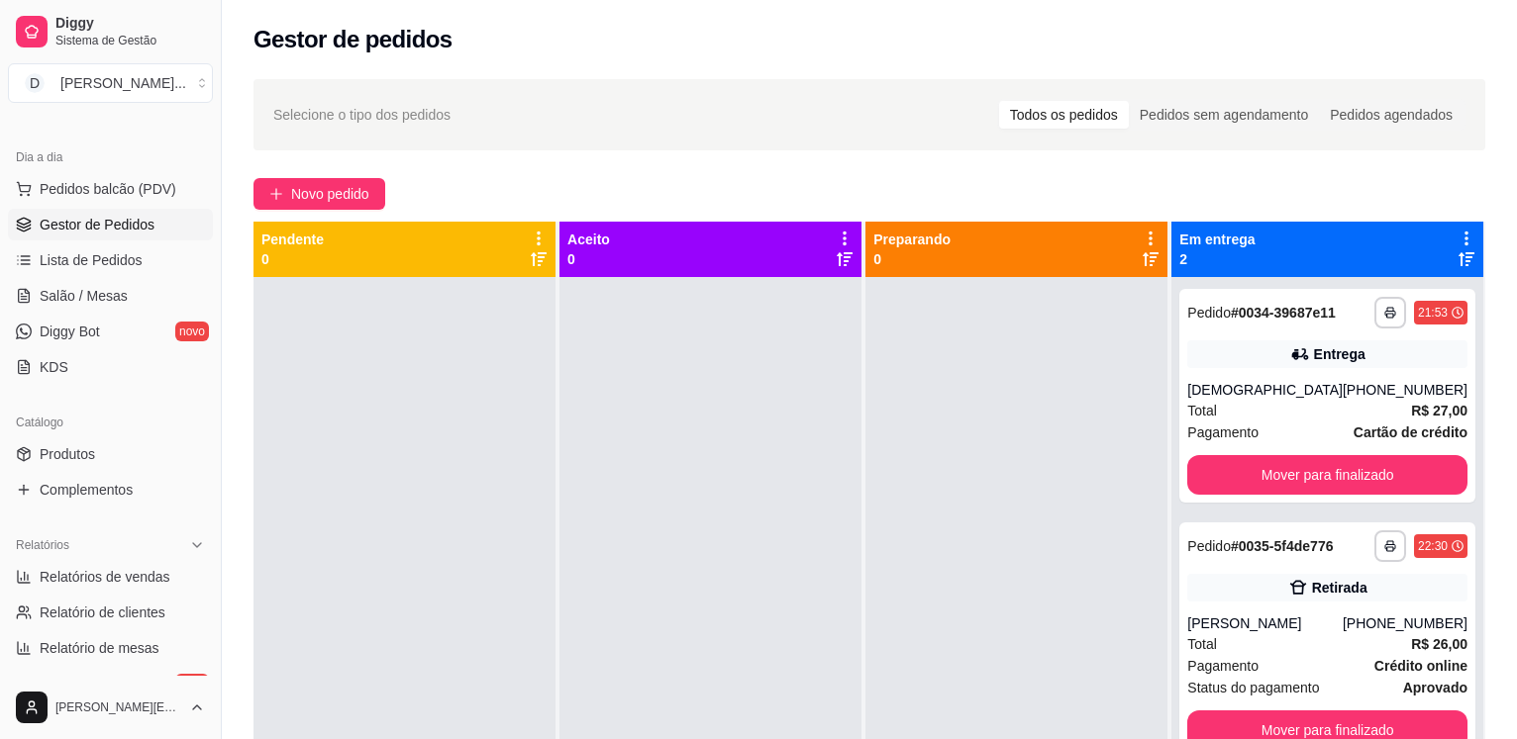
click at [1272, 480] on button "Mover para finalizado" at bounding box center [1327, 475] width 280 height 40
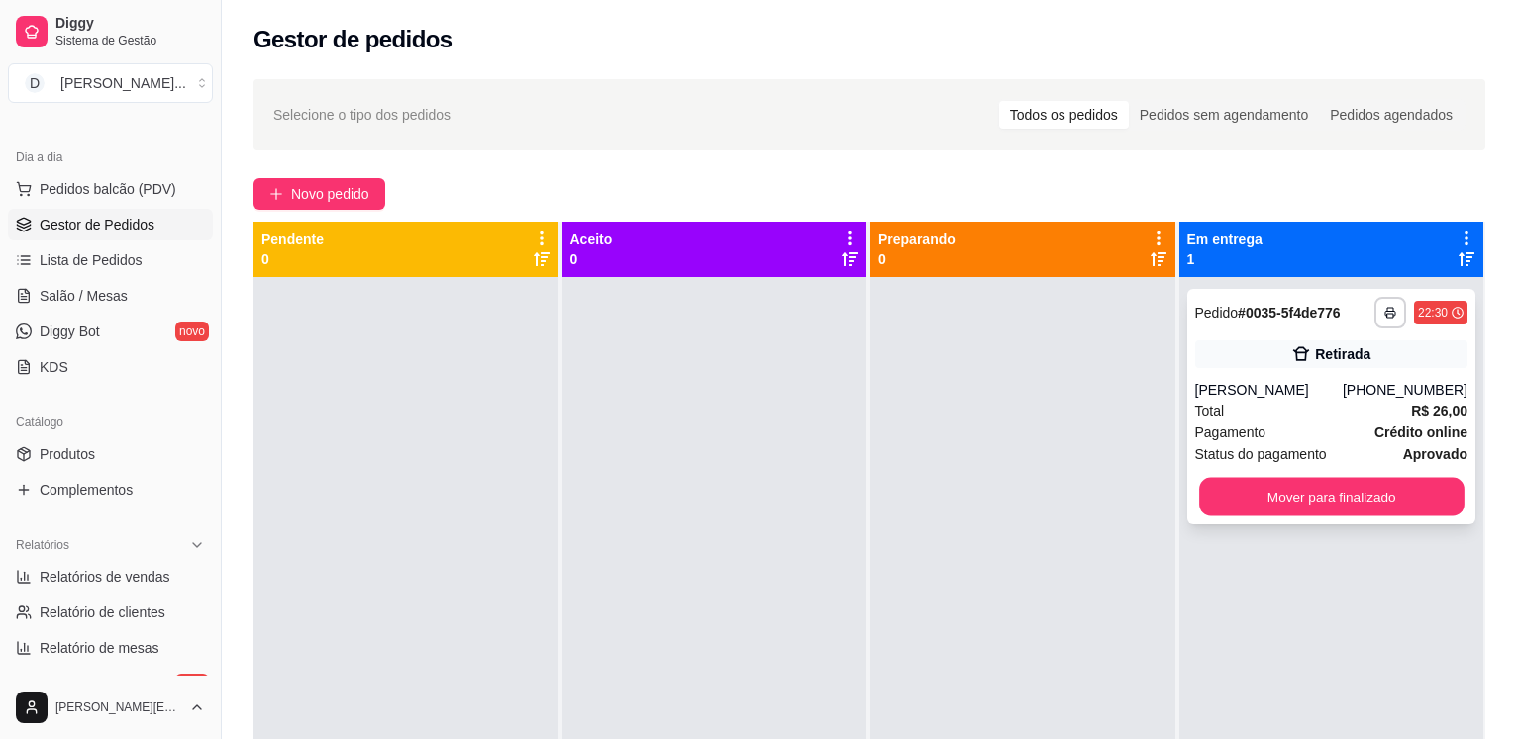
click at [1265, 504] on button "Mover para finalizado" at bounding box center [1331, 497] width 264 height 39
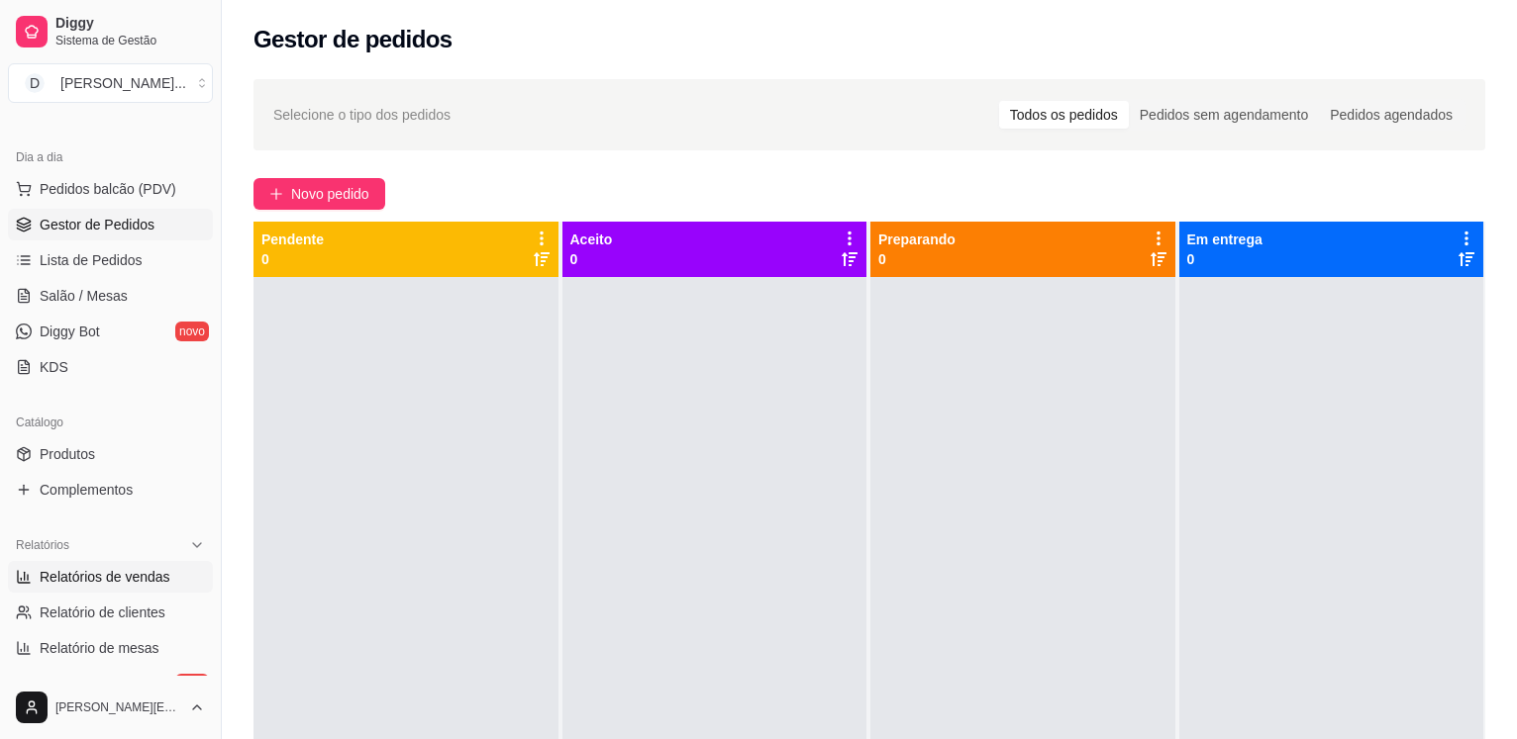
click at [99, 578] on span "Relatórios de vendas" at bounding box center [105, 577] width 131 height 20
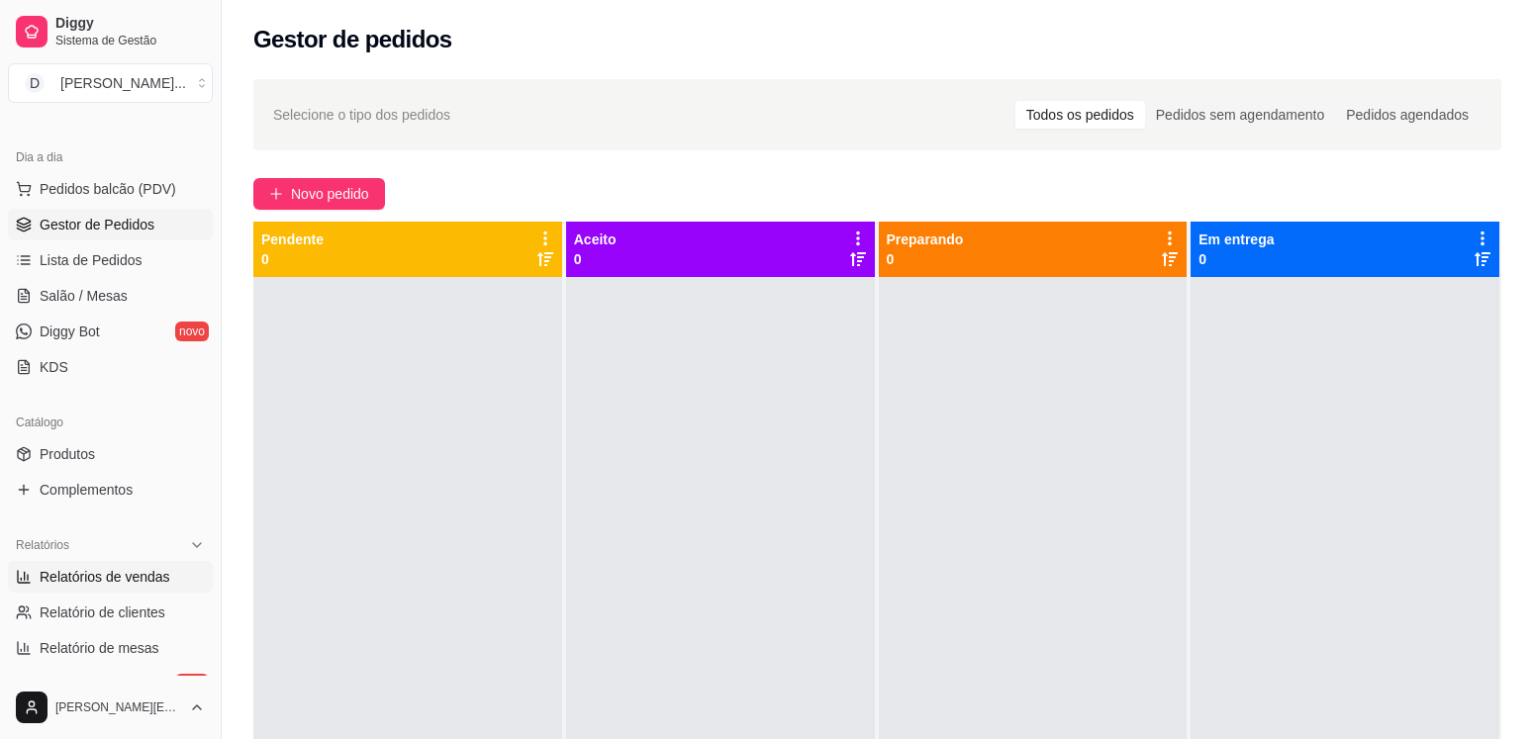
select select "ALL"
select select "0"
